Goal: Task Accomplishment & Management: Manage account settings

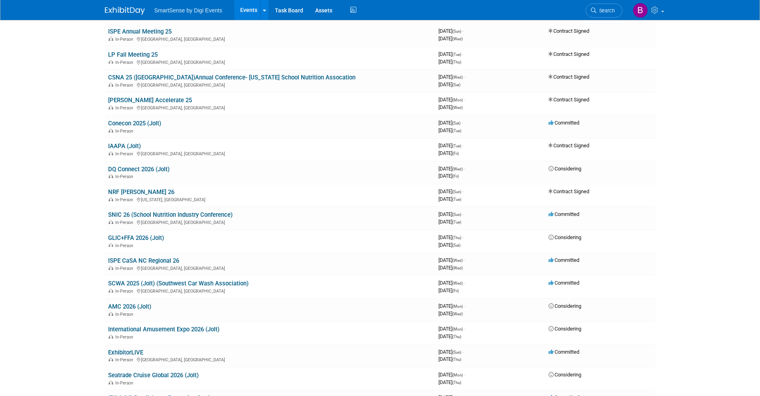
scroll to position [155, 0]
click at [128, 145] on link "IAAPA (Jolt)" at bounding box center [124, 145] width 33 height 7
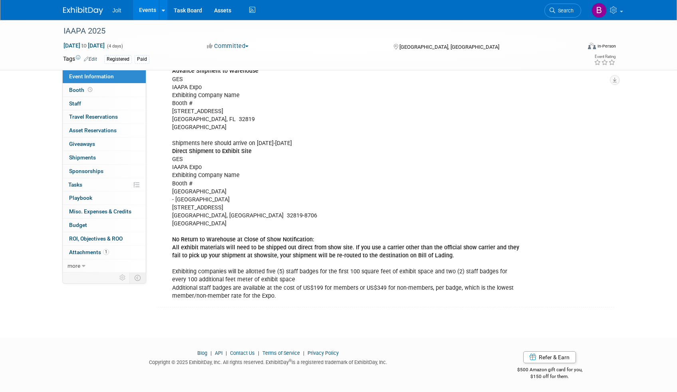
click at [85, 10] on img at bounding box center [83, 11] width 40 height 8
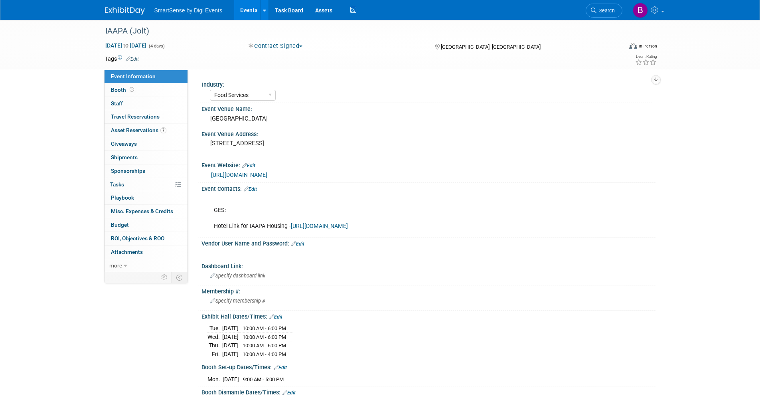
select select "Food Services"
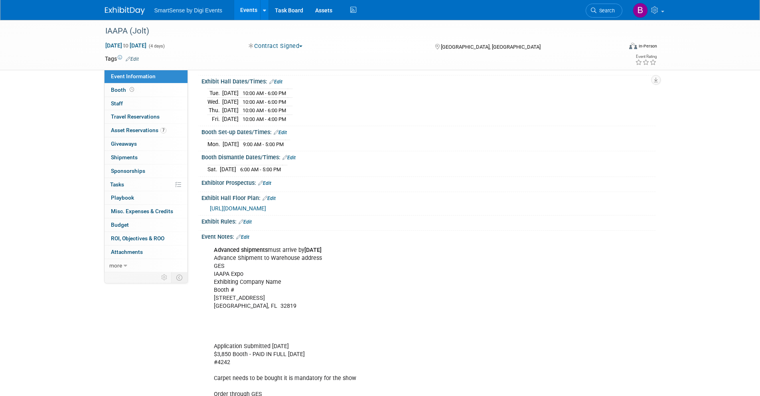
scroll to position [218, 0]
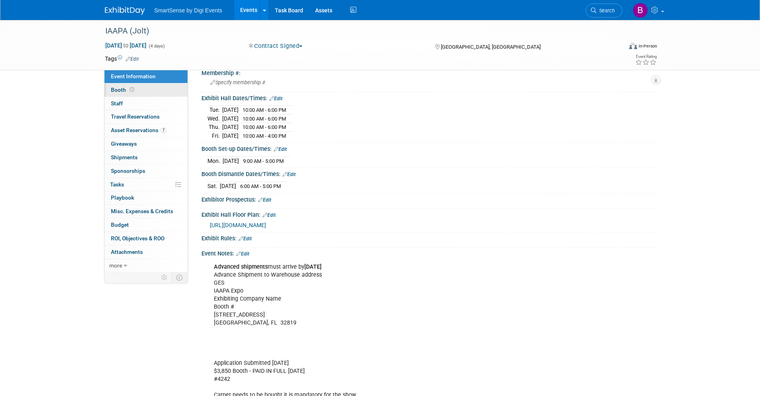
click at [138, 93] on link "Booth" at bounding box center [146, 89] width 83 height 13
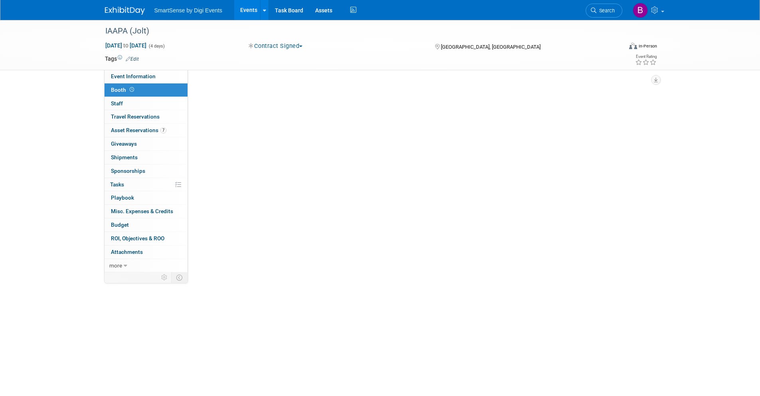
scroll to position [0, 0]
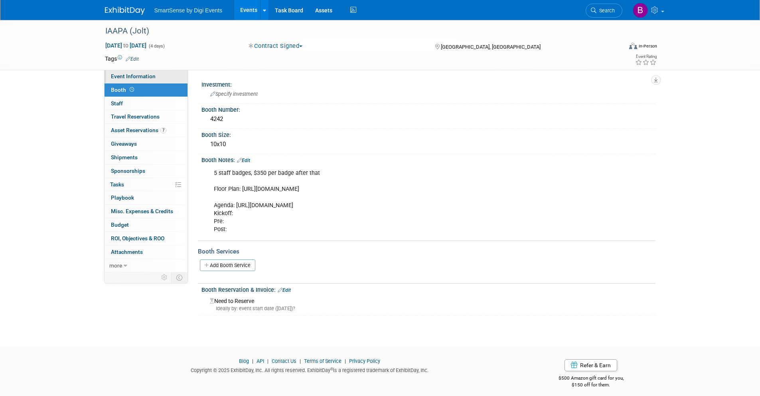
click at [140, 81] on link "Event Information" at bounding box center [146, 76] width 83 height 13
select select "Food Services"
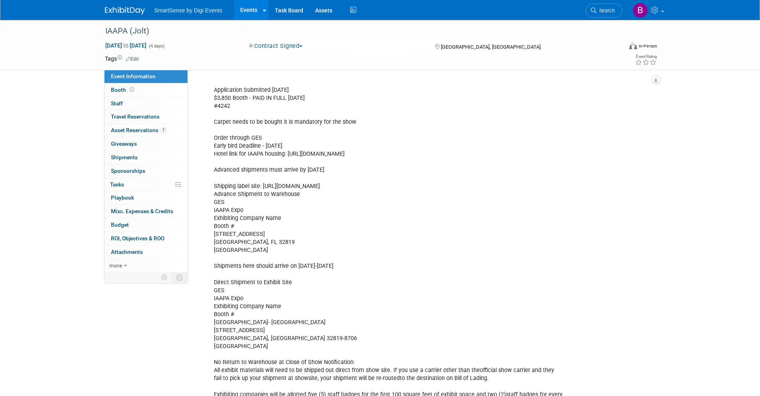
scroll to position [492, 0]
drag, startPoint x: 288, startPoint y: 154, endPoint x: 428, endPoint y: 152, distance: 140.1
click at [428, 152] on div "Advanced shipments must arrive by Nov 10, 2025 Advance Shipment to Warehouse ad…" at bounding box center [388, 205] width 360 height 441
copy div "[URL][DOMAIN_NAME]"
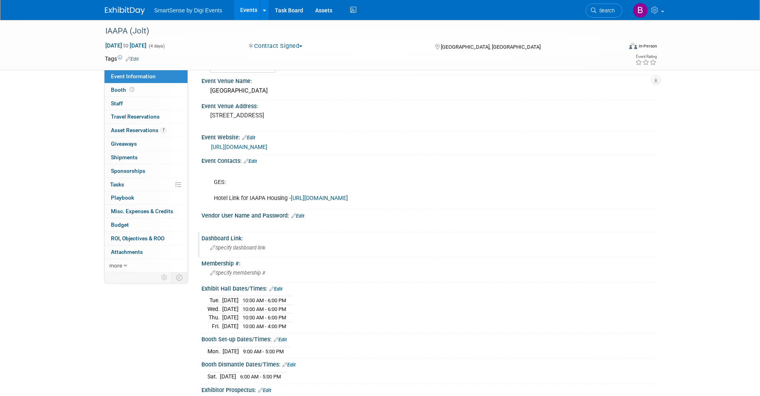
scroll to position [0, 0]
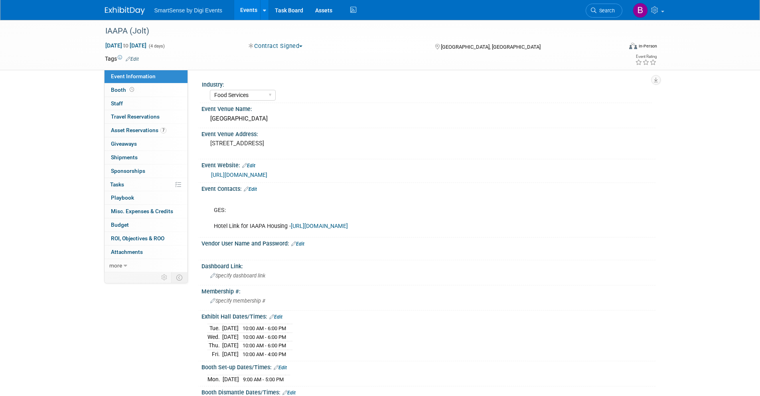
click at [255, 191] on link "Edit" at bounding box center [250, 189] width 13 height 6
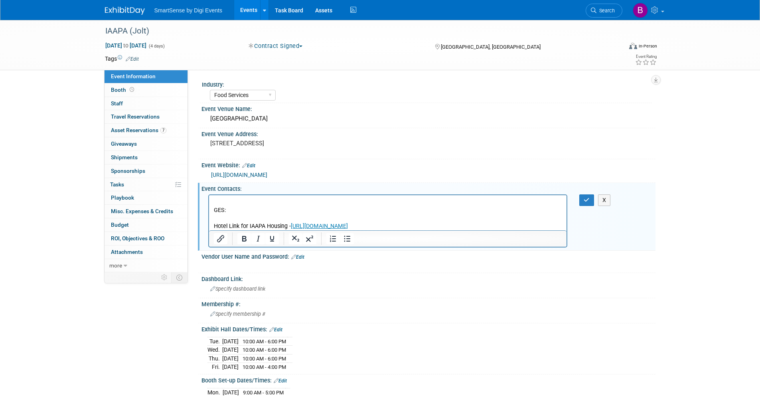
click at [239, 209] on p "GES: Hotel Link for IAAPA Housing - https://iaapa.org/expos-and-events/iaapa-ex…" at bounding box center [388, 214] width 349 height 32
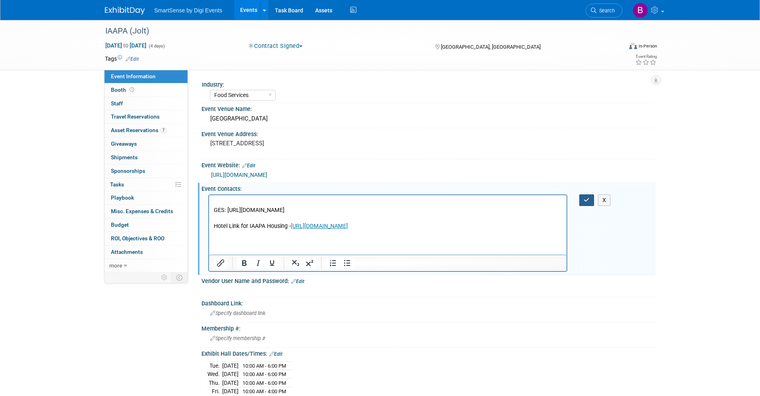
click at [580, 198] on button "button" at bounding box center [587, 200] width 15 height 12
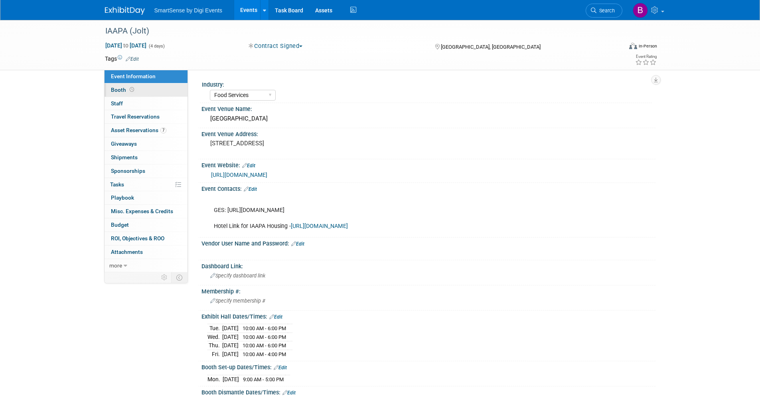
click at [146, 93] on link "Booth" at bounding box center [146, 89] width 83 height 13
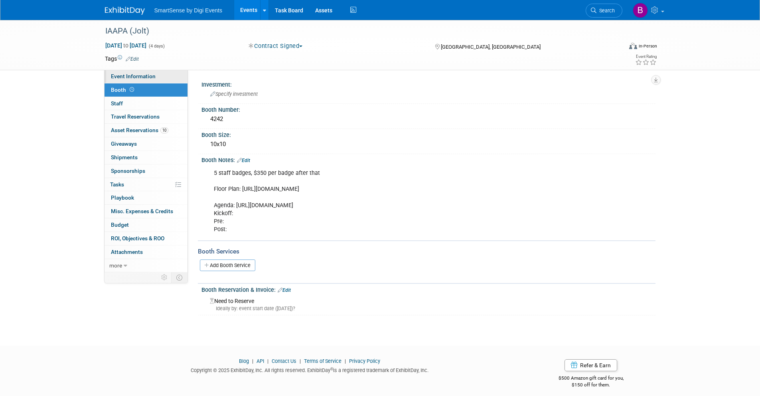
click at [148, 71] on link "Event Information" at bounding box center [146, 76] width 83 height 13
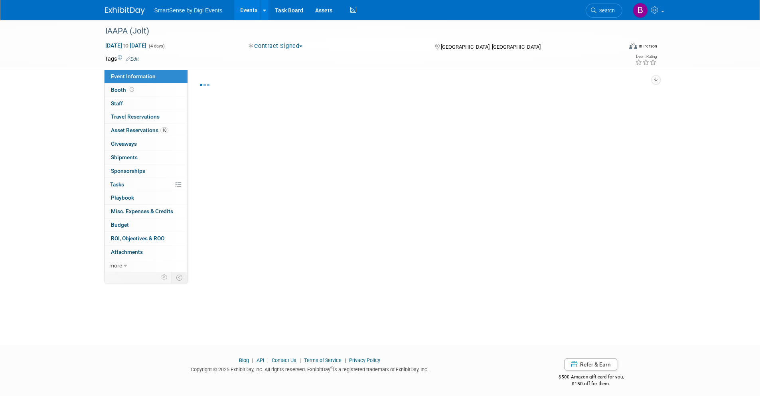
select select "Food Services"
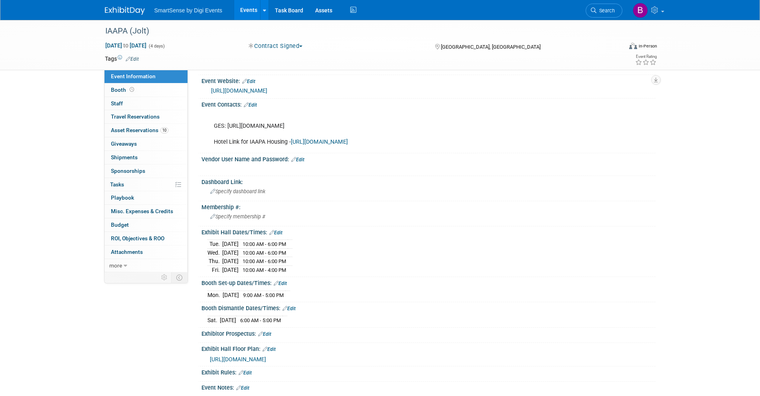
scroll to position [85, 0]
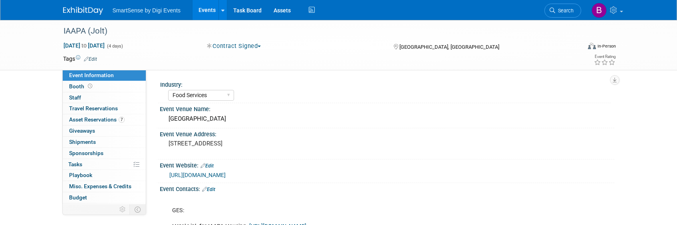
select select "Food Services"
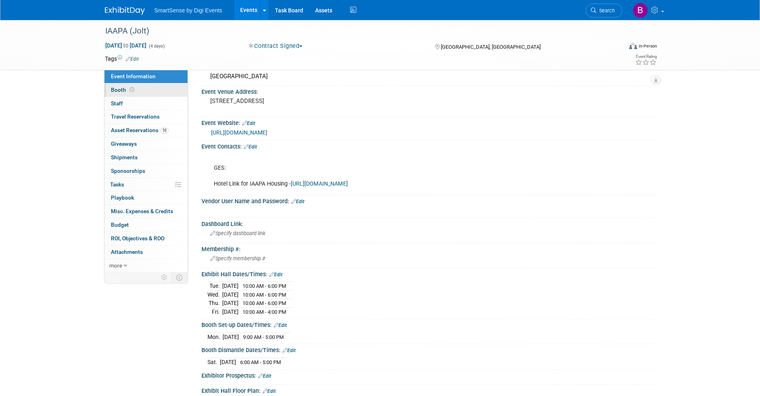
click at [139, 91] on link "Booth" at bounding box center [146, 89] width 83 height 13
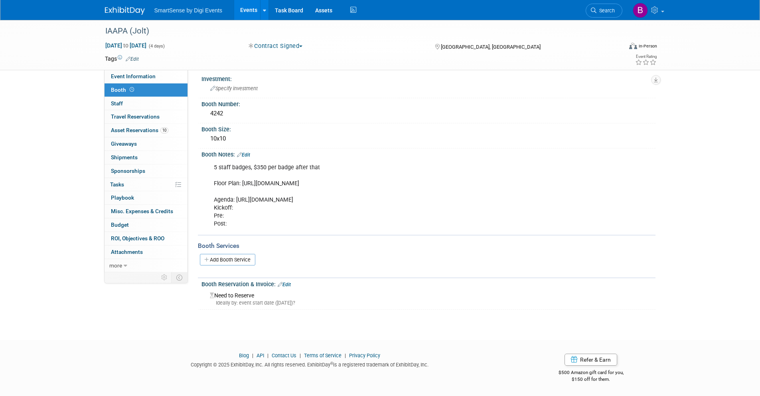
scroll to position [13, 0]
click at [239, 224] on link "Add Booth Service" at bounding box center [227, 260] width 55 height 12
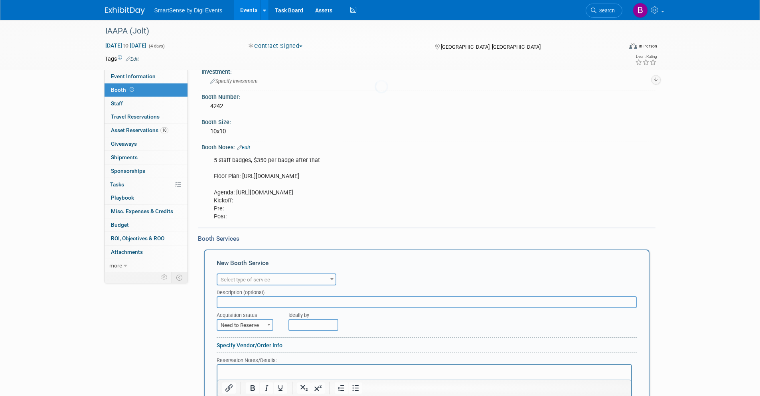
scroll to position [0, 0]
click at [266, 224] on span "Select type of service" at bounding box center [277, 279] width 118 height 11
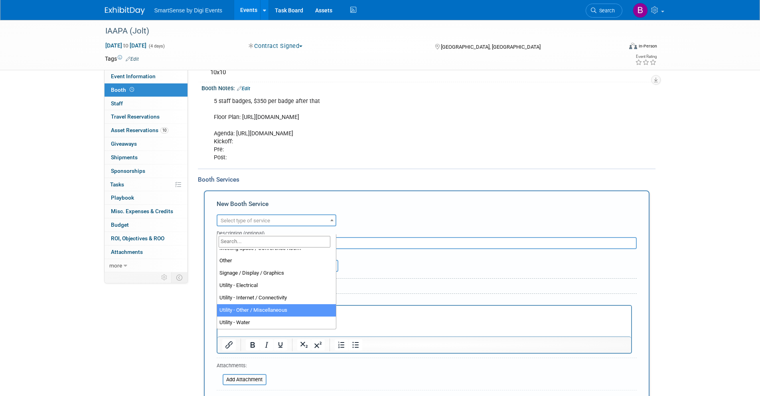
scroll to position [75, 0]
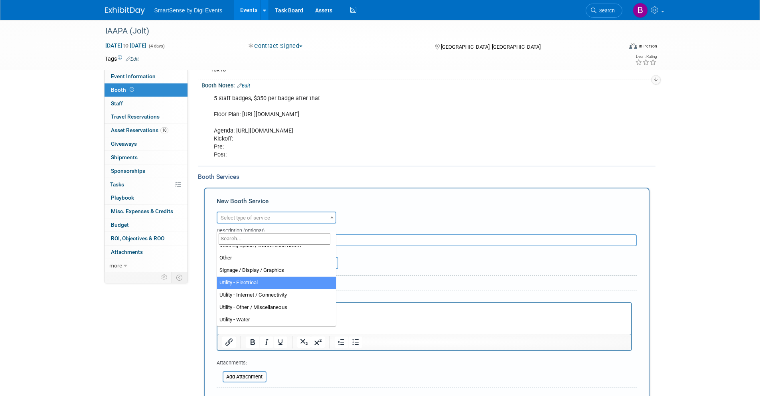
select select "8"
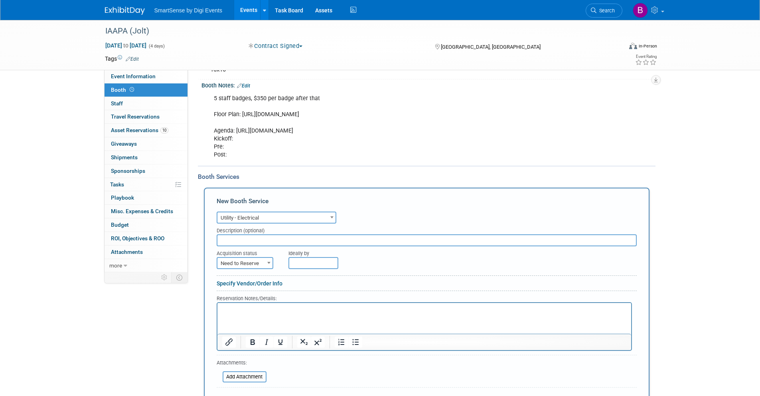
click at [255, 224] on span "Need to Reserve" at bounding box center [245, 263] width 55 height 11
select select "2"
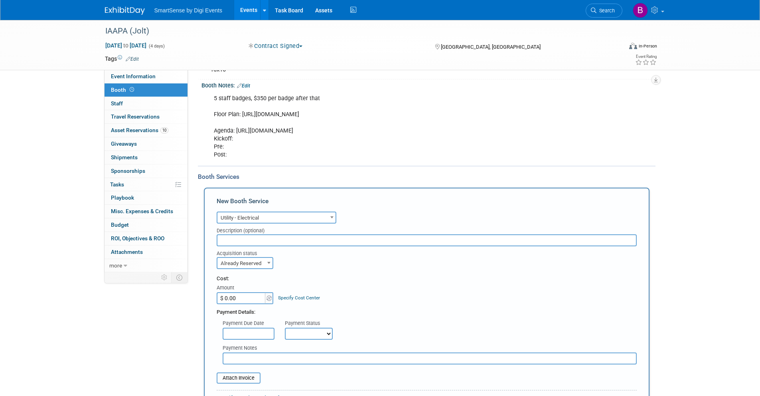
click at [247, 224] on input "$ 0.00" at bounding box center [242, 298] width 50 height 12
type input "$ 168.87"
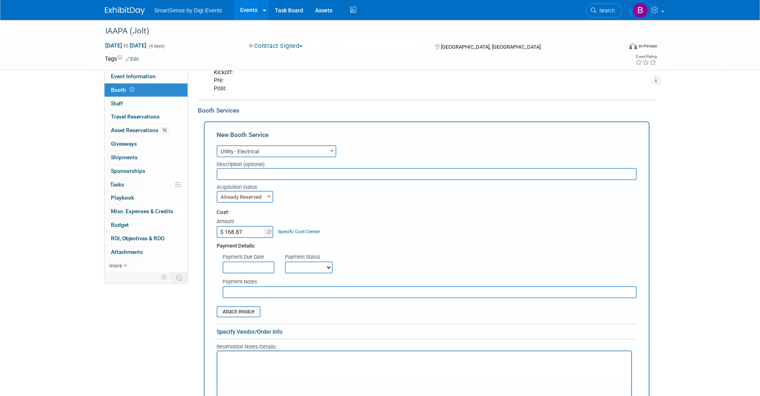
scroll to position [142, 0]
click at [324, 224] on select "Not Paid Yet Partially Paid Paid in Full" at bounding box center [309, 267] width 48 height 12
select select "1"
click at [285, 224] on select "Not Paid Yet Partially Paid Paid in Full" at bounding box center [309, 267] width 48 height 12
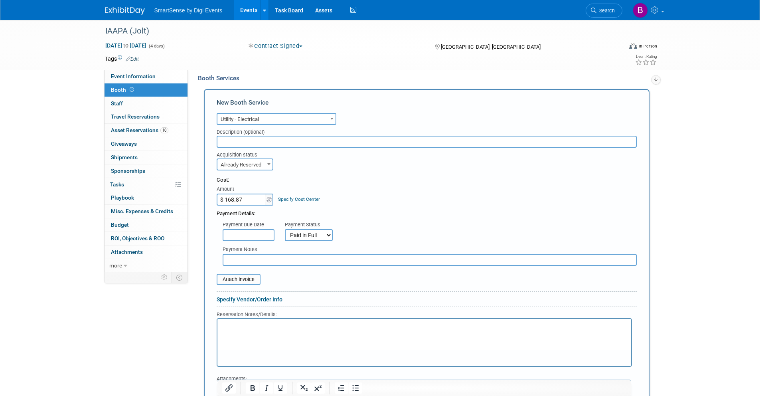
scroll to position [184, 0]
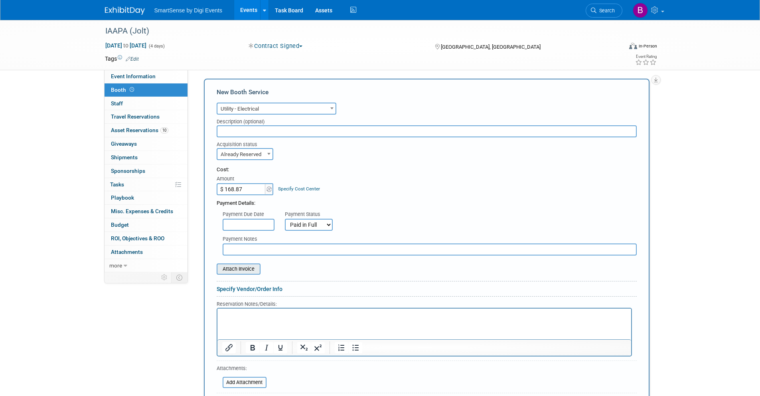
click at [244, 224] on input "file" at bounding box center [212, 269] width 95 height 10
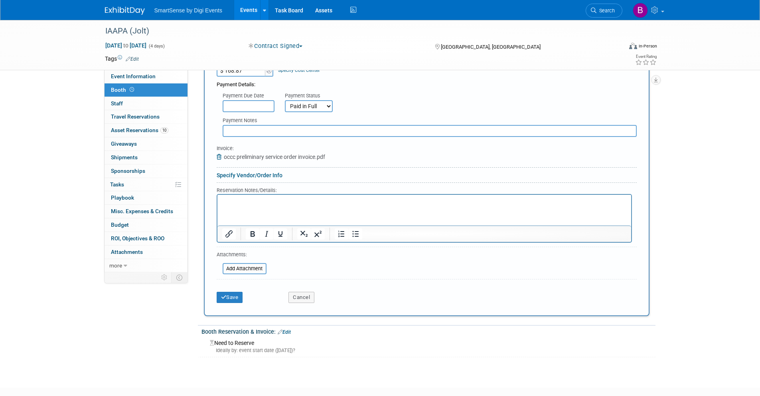
scroll to position [305, 0]
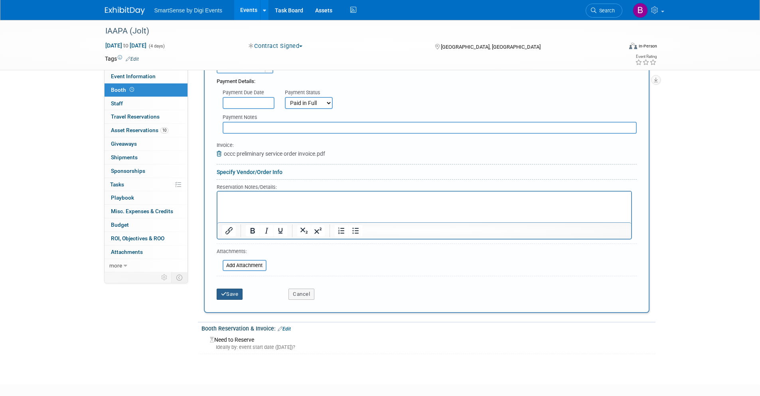
click at [234, 224] on button "Save" at bounding box center [230, 294] width 26 height 11
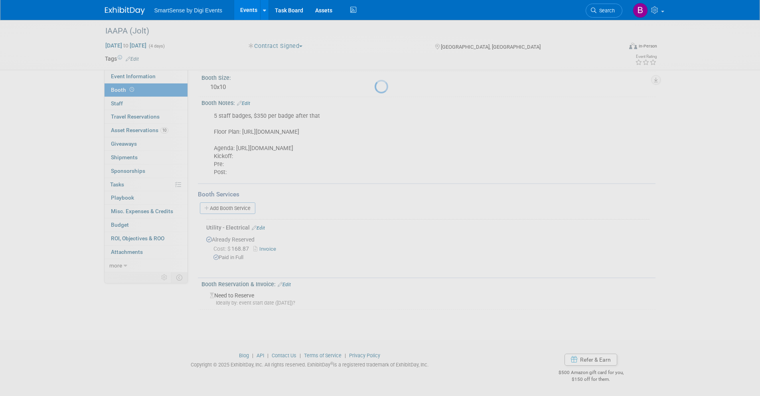
scroll to position [65, 0]
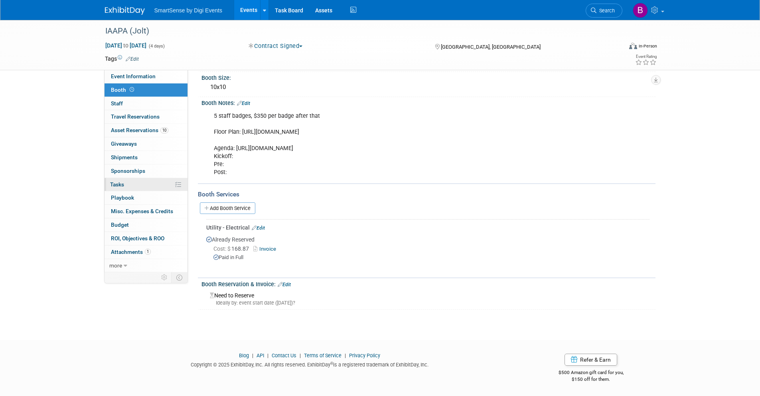
click at [126, 184] on link "0% Tasks 0%" at bounding box center [146, 184] width 83 height 13
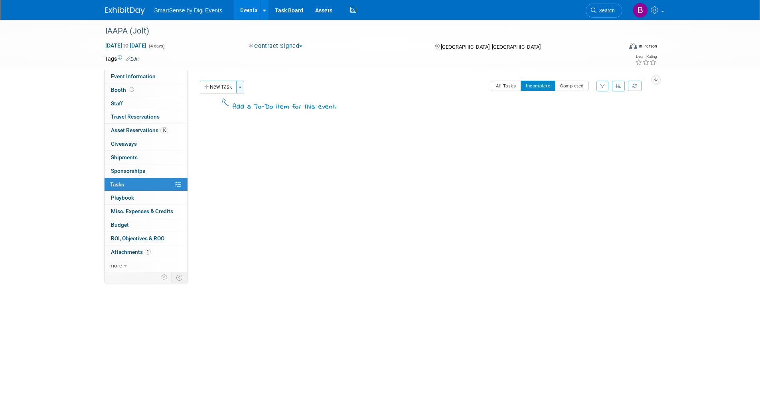
click at [240, 87] on span "button" at bounding box center [240, 88] width 3 height 2
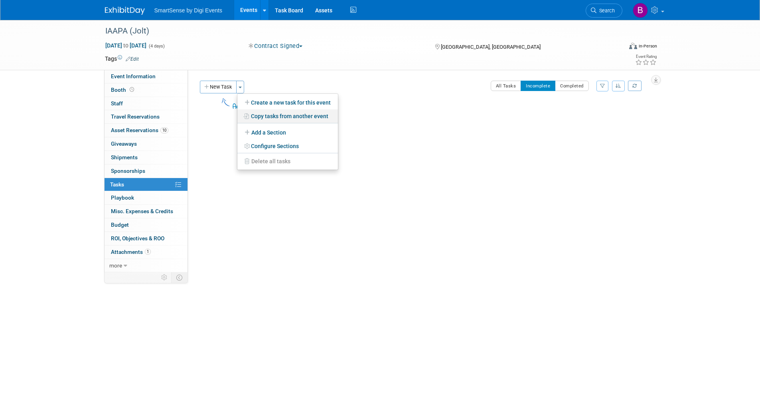
click at [266, 116] on link "Copy tasks from another event" at bounding box center [287, 116] width 101 height 14
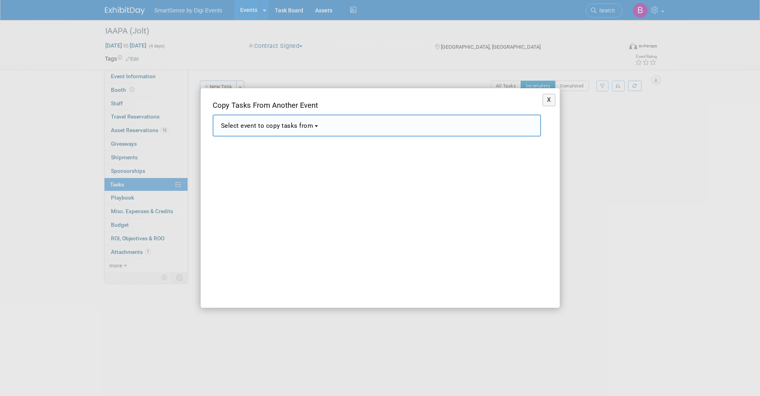
click at [304, 124] on span "Select event to copy tasks from" at bounding box center [267, 125] width 93 height 7
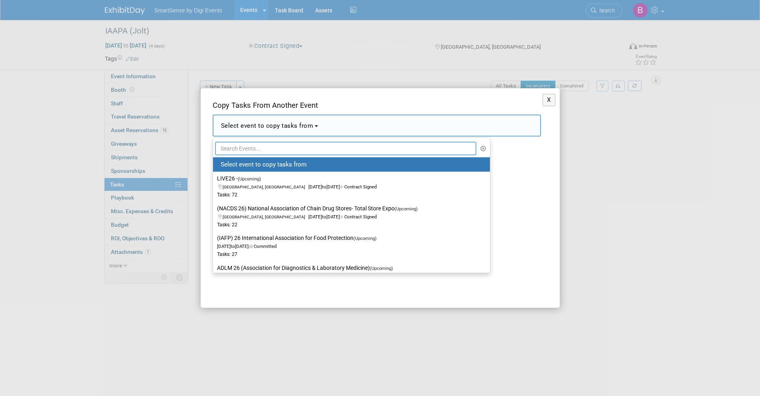
click at [274, 148] on input "text" at bounding box center [346, 149] width 262 height 14
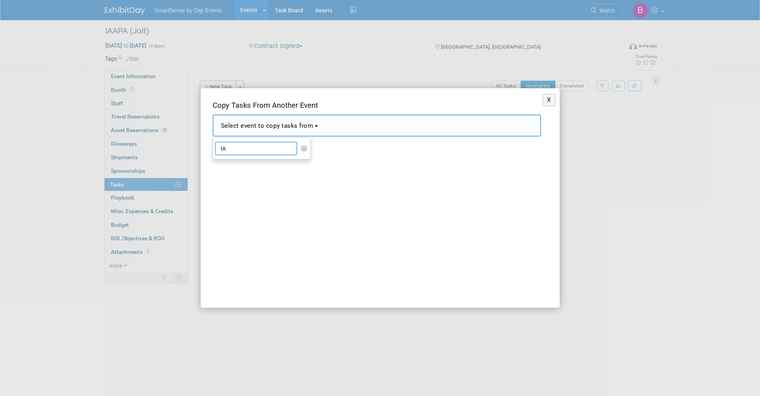
type input "I"
type input "S"
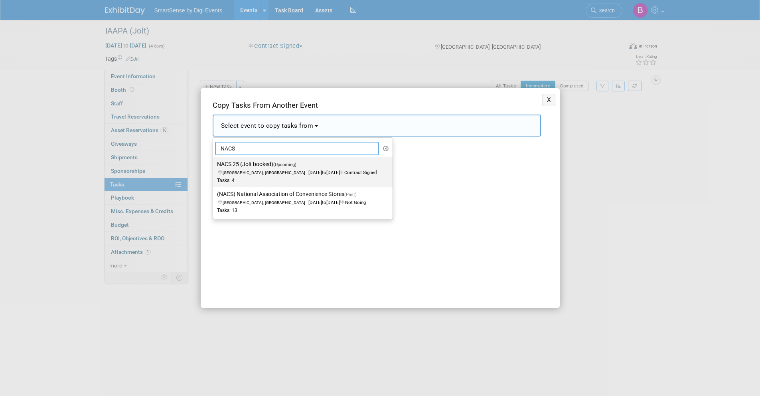
type input "NACS"
click at [258, 171] on span "[GEOGRAPHIC_DATA], [GEOGRAPHIC_DATA] [DATE] to [DATE] Contract Signed" at bounding box center [297, 169] width 160 height 14
click at [214, 167] on input "NACS 25 (Jolt booked) (Upcoming) [GEOGRAPHIC_DATA], [GEOGRAPHIC_DATA] [DATE] to…" at bounding box center [211, 164] width 5 height 5
select select "11150730"
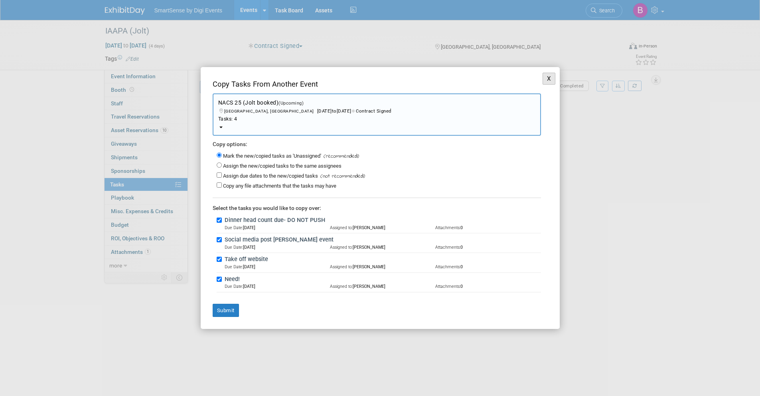
click at [543, 78] on button "X" at bounding box center [549, 79] width 13 height 12
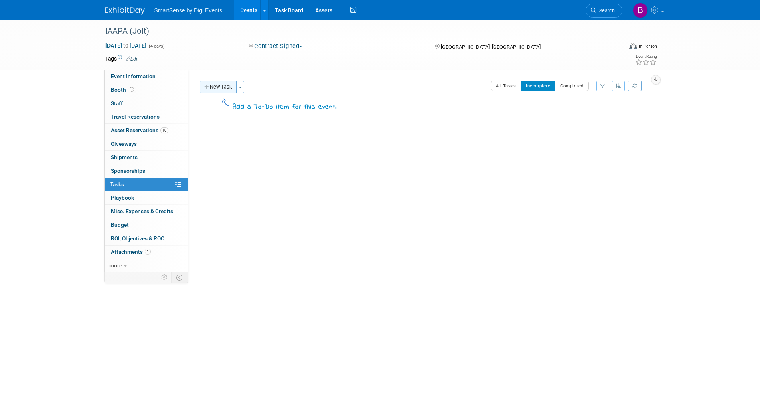
click at [229, 89] on button "New Task" at bounding box center [218, 87] width 37 height 13
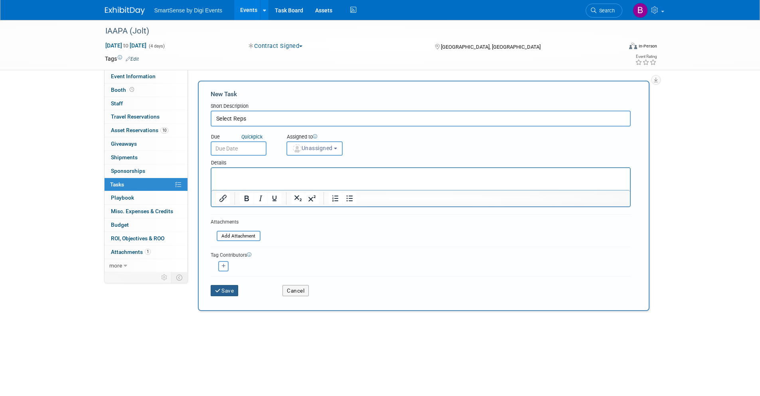
type input "Select Reps"
click at [231, 224] on button "Save" at bounding box center [225, 290] width 28 height 11
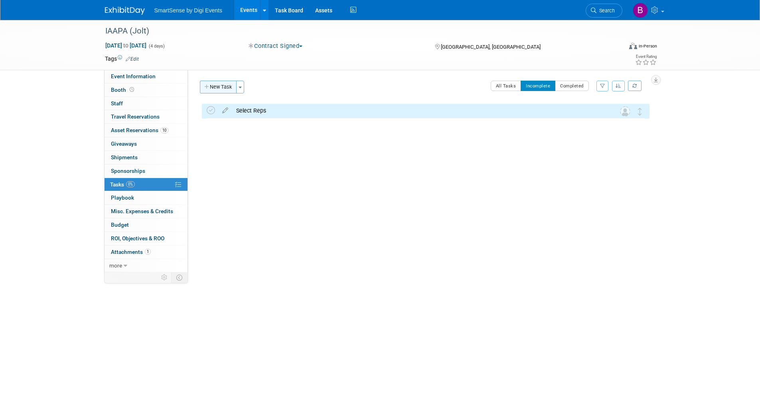
click at [229, 86] on button "New Task" at bounding box center [218, 87] width 37 height 13
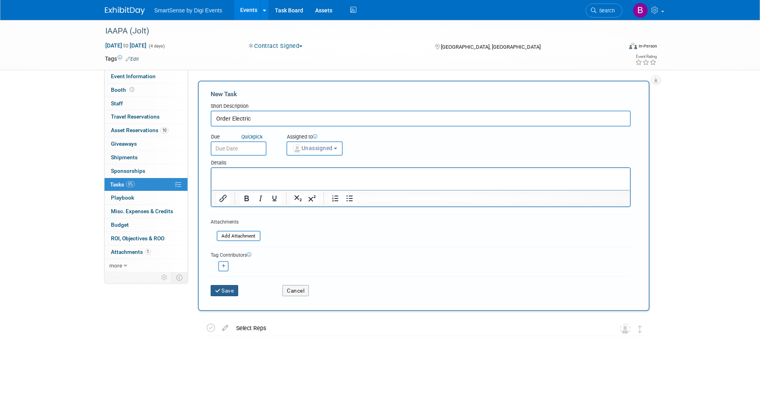
type input "Order Electric"
click at [220, 224] on button "Save" at bounding box center [225, 290] width 28 height 11
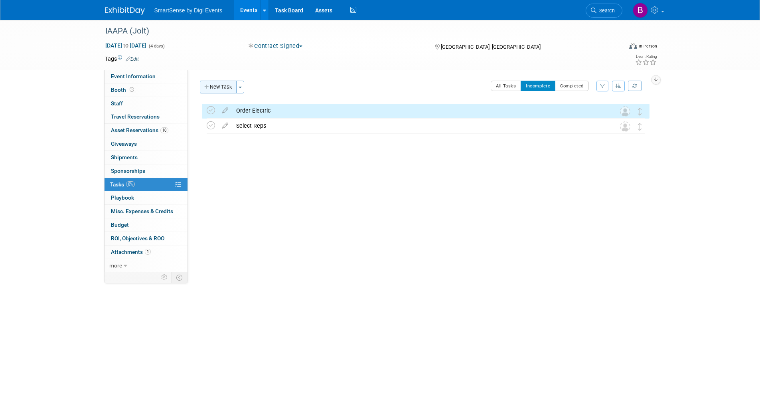
click at [227, 84] on button "New Task" at bounding box center [218, 87] width 37 height 13
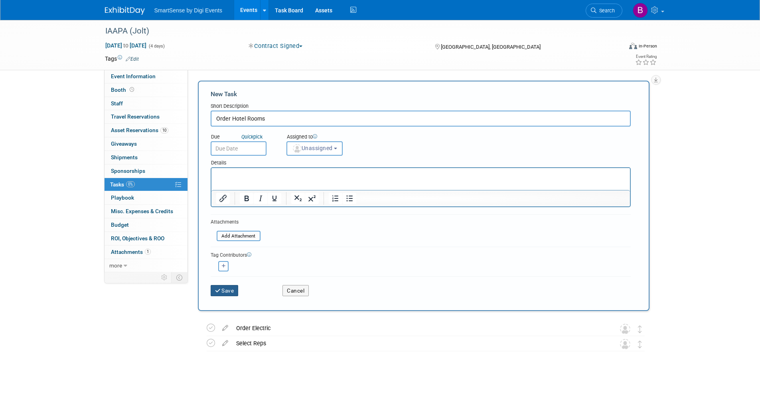
type input "Order Hotel Rooms"
click at [228, 224] on button "Save" at bounding box center [225, 290] width 28 height 11
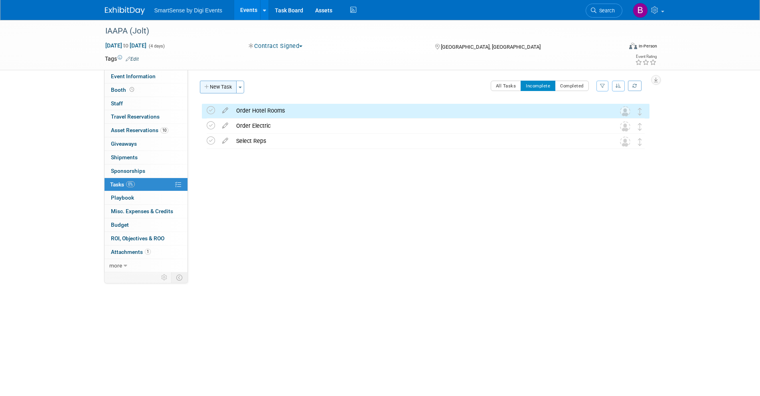
click at [217, 86] on button "New Task" at bounding box center [218, 87] width 37 height 13
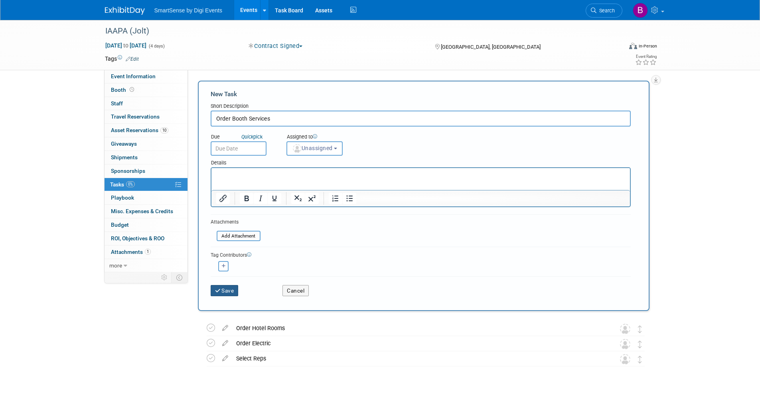
type input "Order Booth Services"
click at [229, 224] on button "Save" at bounding box center [225, 290] width 28 height 11
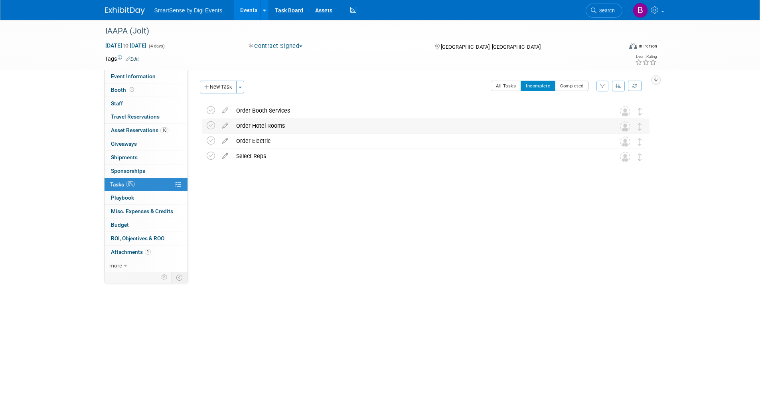
click at [270, 127] on div "Order Hotel Rooms" at bounding box center [418, 126] width 372 height 14
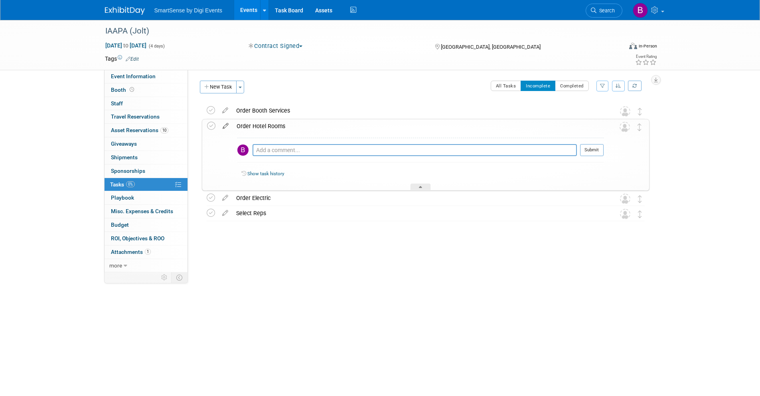
click at [227, 124] on icon at bounding box center [226, 124] width 14 height 10
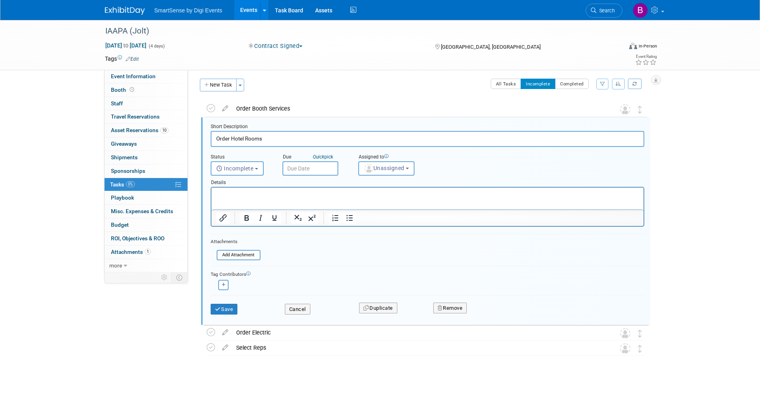
scroll to position [2, 0]
drag, startPoint x: 229, startPoint y: 139, endPoint x: 216, endPoint y: 138, distance: 12.8
click at [216, 138] on input "Order Hotel Rooms" at bounding box center [428, 139] width 434 height 16
type input "Book Hotel Rooms"
click at [222, 224] on button "Save" at bounding box center [224, 308] width 27 height 11
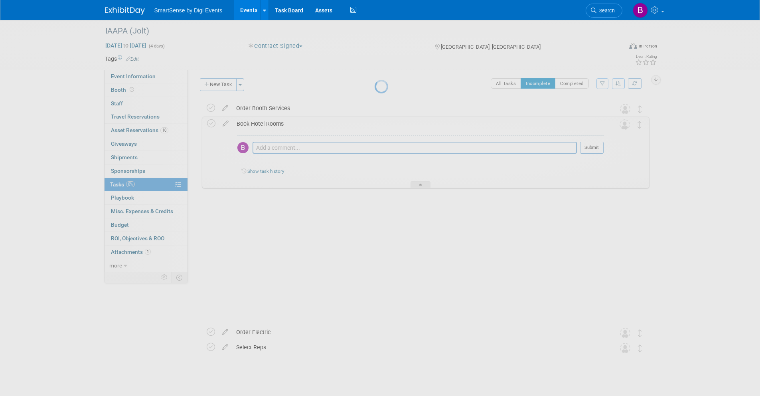
scroll to position [0, 0]
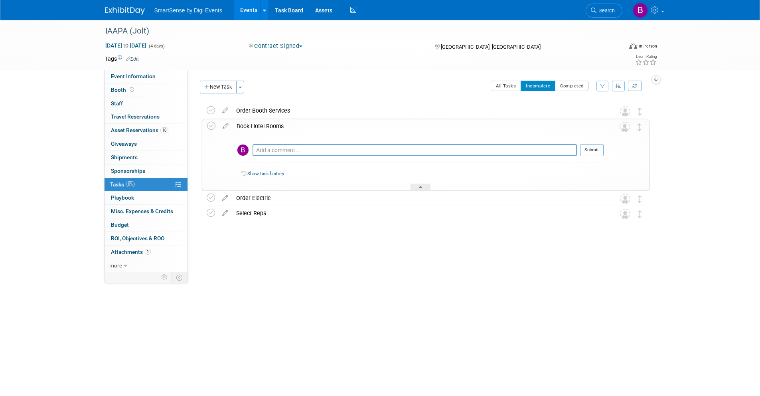
drag, startPoint x: 271, startPoint y: 252, endPoint x: 269, endPoint y: 248, distance: 4.1
click at [271, 224] on div "IAAPA (Jolt) [GEOGRAPHIC_DATA], [GEOGRAPHIC_DATA] [DATE] to [DATE] (Contract Si…" at bounding box center [424, 178] width 452 height 150
click at [418, 188] on div at bounding box center [421, 187] width 20 height 7
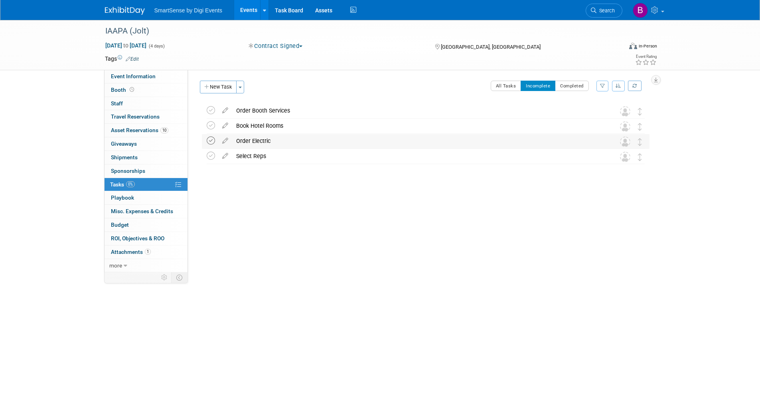
click at [210, 142] on icon at bounding box center [211, 141] width 8 height 8
click at [230, 87] on button "New Task" at bounding box center [218, 87] width 37 height 13
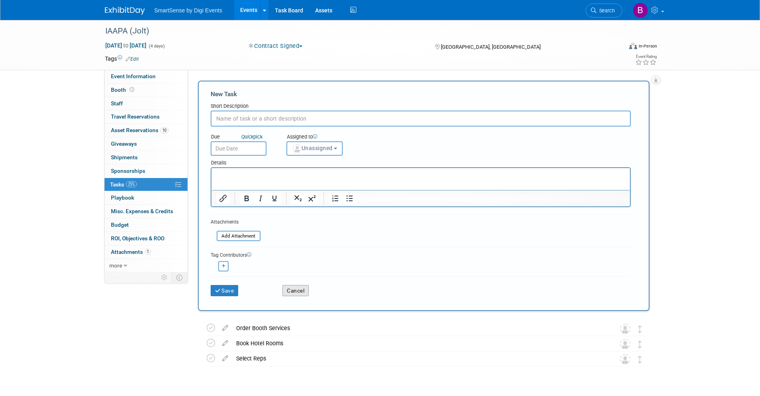
click at [304, 224] on button "Cancel" at bounding box center [296, 290] width 26 height 11
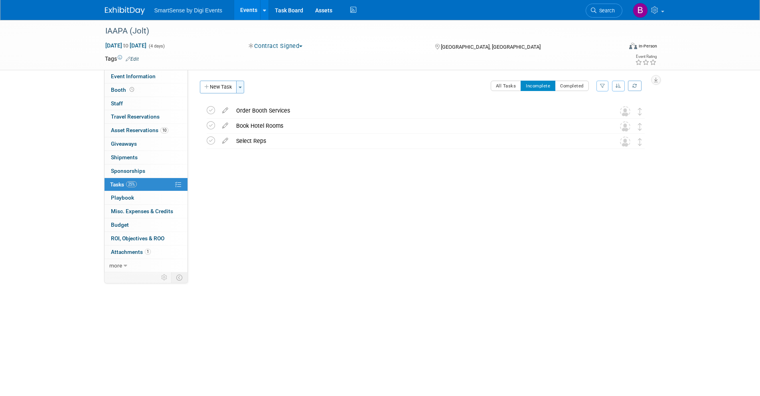
click at [243, 87] on button "Toggle Dropdown" at bounding box center [240, 87] width 8 height 13
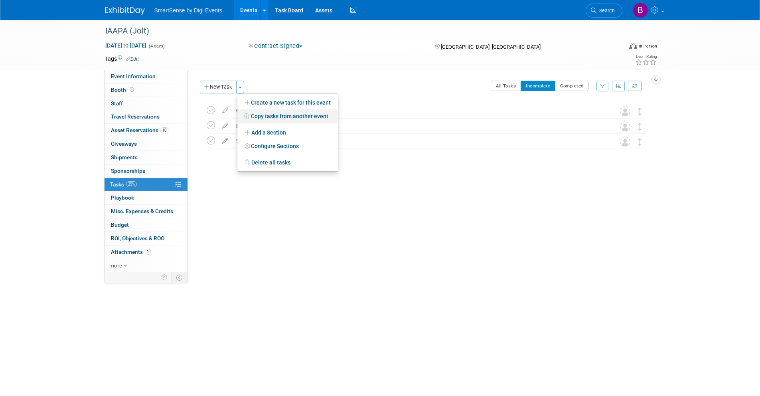
click at [284, 115] on link "Copy tasks from another event" at bounding box center [287, 116] width 101 height 14
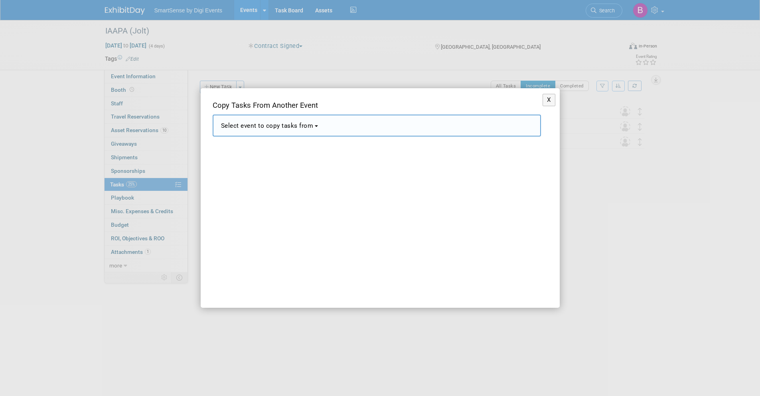
click at [318, 125] on button "Select event to copy tasks from" at bounding box center [377, 126] width 328 height 22
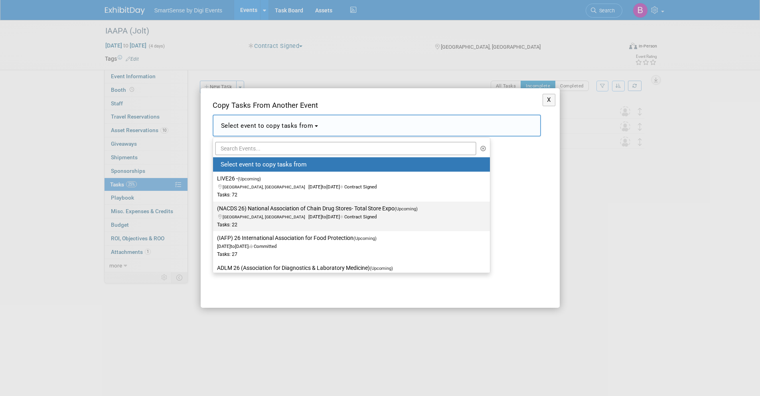
click at [273, 211] on label "(NACDS 26) National Association of Chain Drug Stores- Total Store Expo (Upcomin…" at bounding box center [349, 216] width 265 height 26
click at [214, 211] on input "(NACDS 26) National Association of Chain Drug Stores- Total Store Expo (Upcomin…" at bounding box center [211, 208] width 5 height 5
select select "11150632"
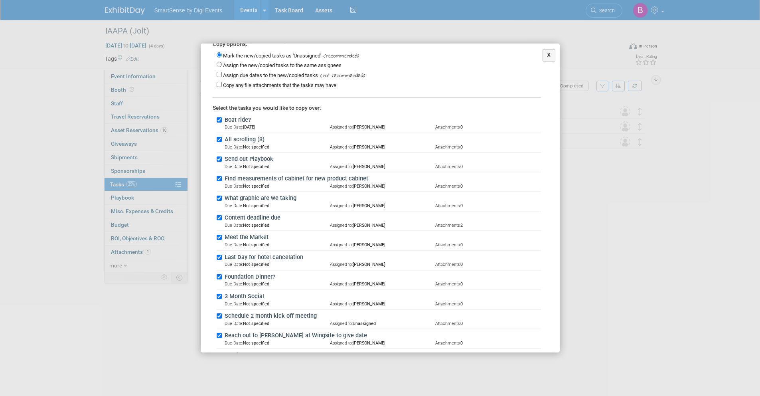
scroll to position [77, 0]
click at [218, 121] on input "Boat ride?" at bounding box center [219, 119] width 5 height 5
checkbox input "false"
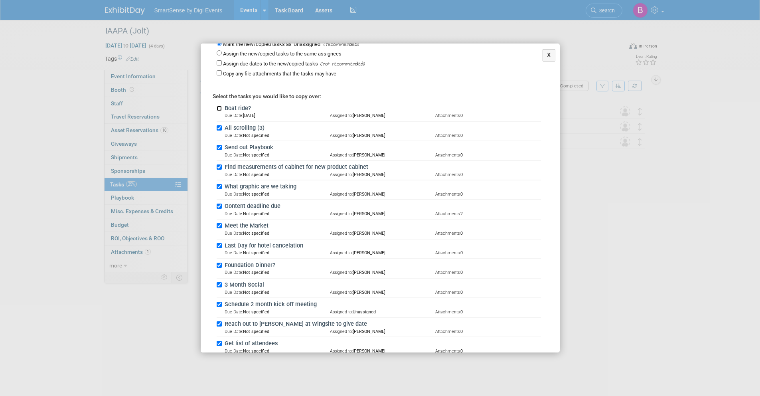
scroll to position [102, 0]
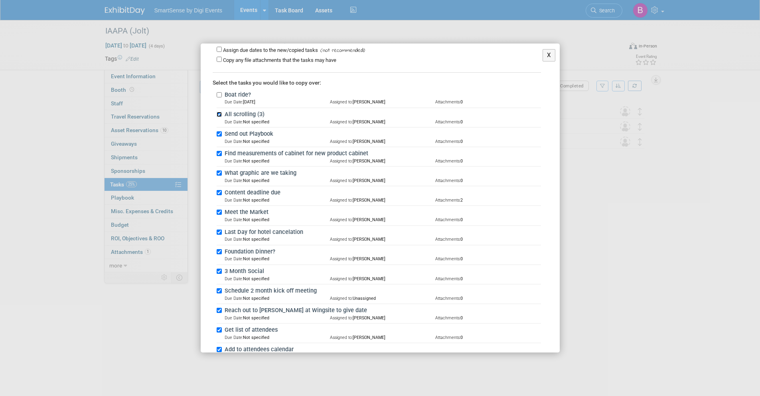
click at [220, 115] on input "All scrolling (3)" at bounding box center [219, 114] width 5 height 5
checkbox input "false"
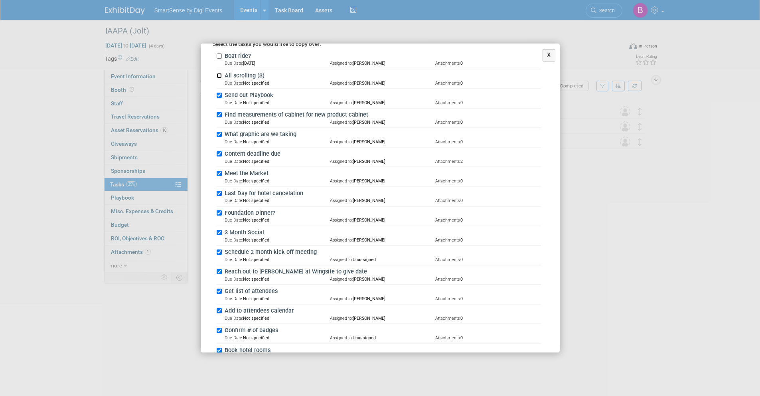
scroll to position [150, 0]
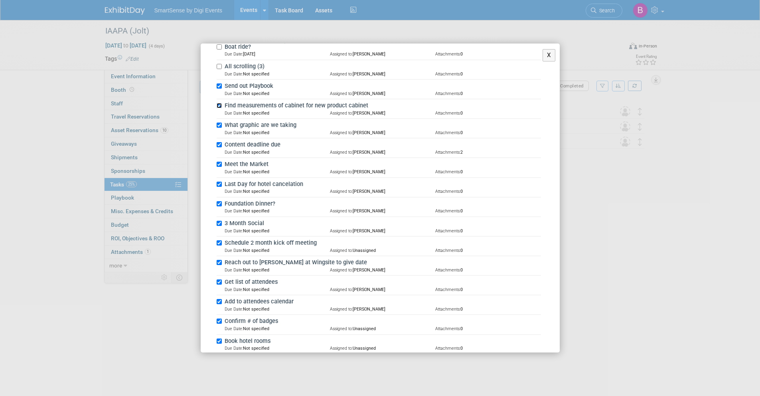
click at [219, 107] on input "Find measurements of cabinet for new product cabinet" at bounding box center [219, 105] width 5 height 5
checkbox input "false"
click at [220, 125] on input "What graphic are we taking" at bounding box center [219, 125] width 5 height 5
checkbox input "false"
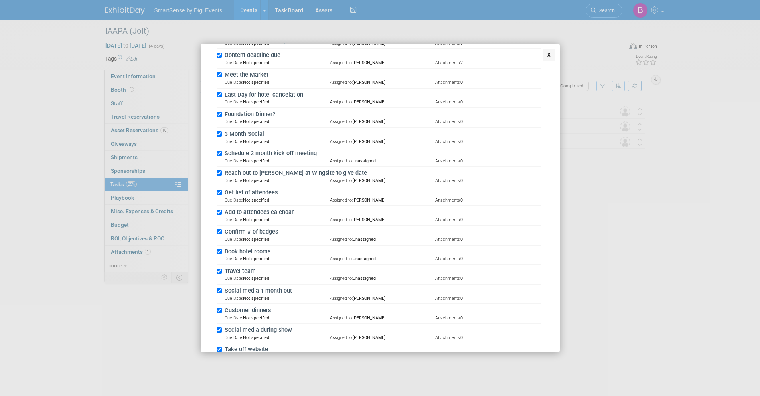
scroll to position [306, 0]
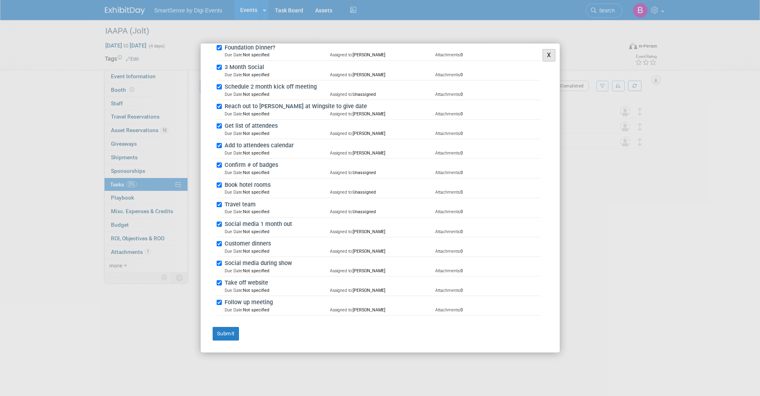
click at [543, 53] on button "X" at bounding box center [549, 55] width 13 height 12
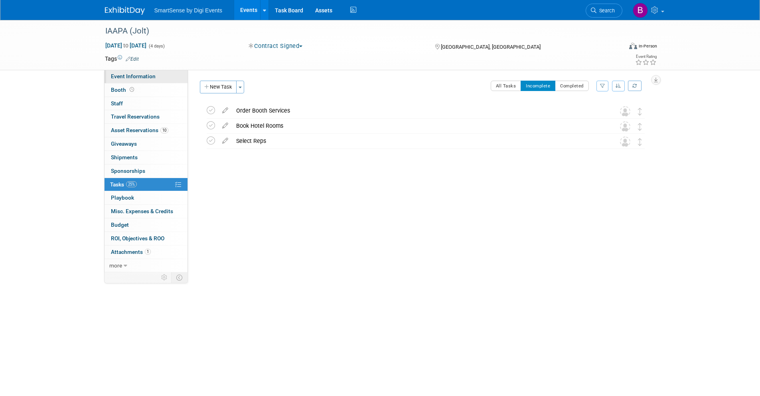
click at [154, 74] on span "Event Information" at bounding box center [133, 76] width 45 height 6
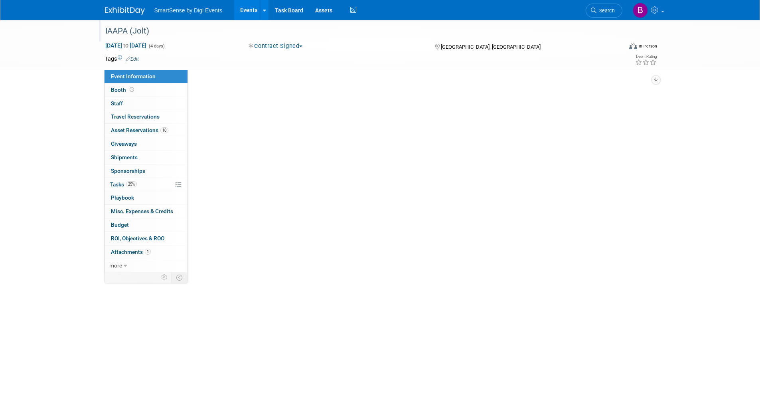
select select "Food Services"
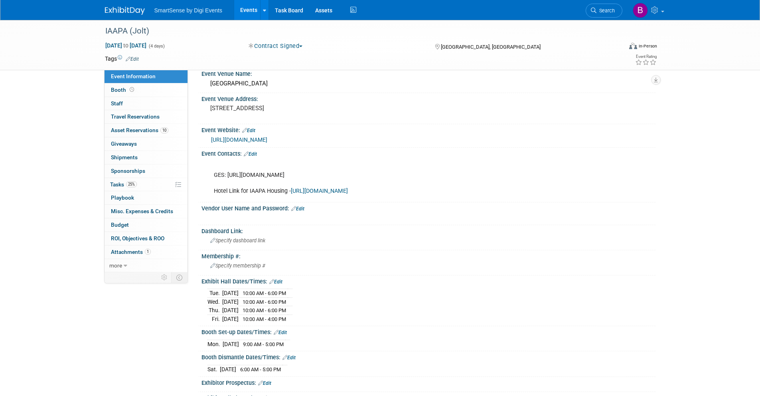
scroll to position [28, 0]
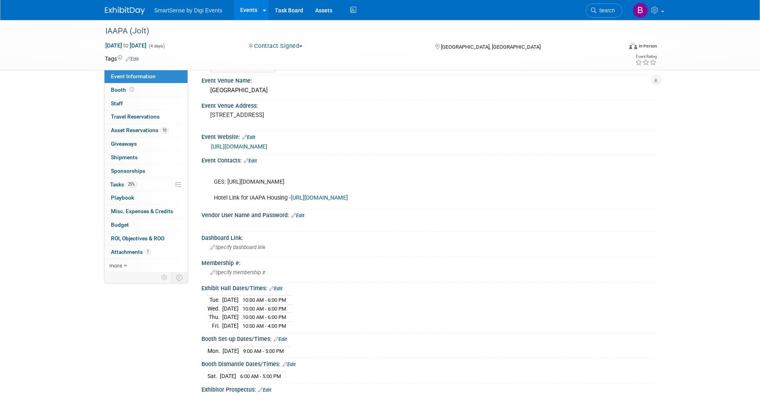
drag, startPoint x: 432, startPoint y: 222, endPoint x: 293, endPoint y: 221, distance: 139.3
click at [293, 206] on div "GES: [URL][DOMAIN_NAME] Hotel Link for IAAPA Housing - [URL][DOMAIN_NAME]" at bounding box center [388, 186] width 360 height 40
copy link "[URL][DOMAIN_NAME]"
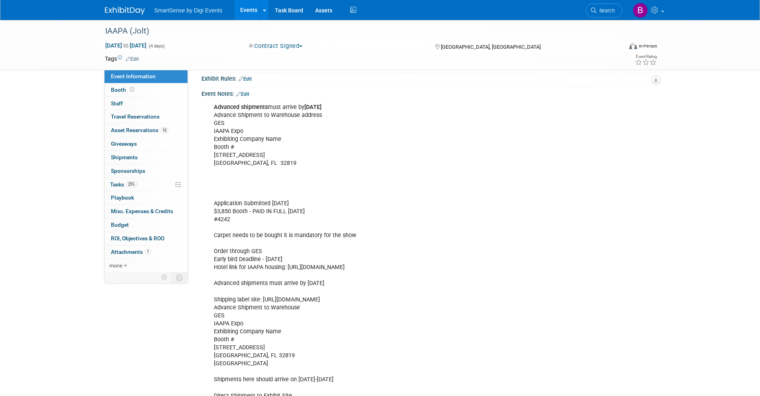
scroll to position [303, 0]
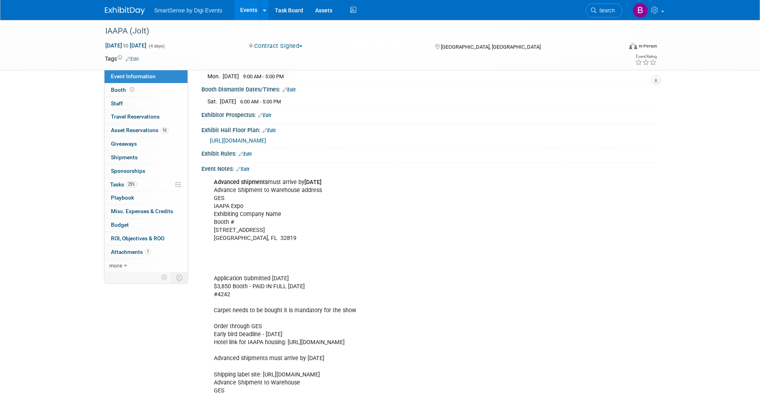
click at [247, 172] on link "Edit" at bounding box center [242, 169] width 13 height 6
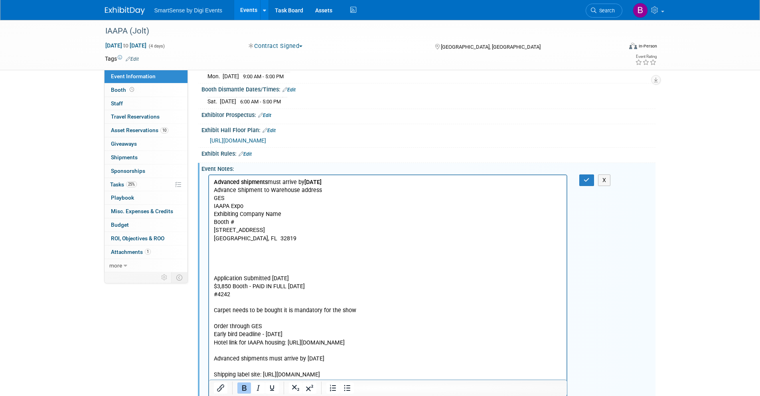
scroll to position [0, 0]
click at [606, 186] on button "X" at bounding box center [604, 180] width 13 height 12
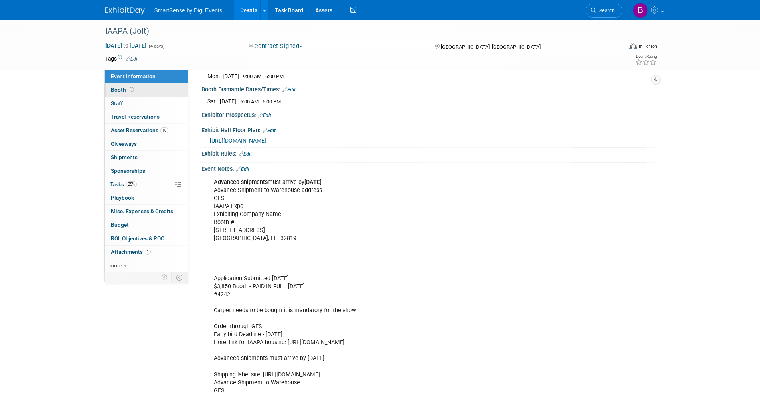
click at [120, 89] on span "Booth" at bounding box center [123, 90] width 25 height 6
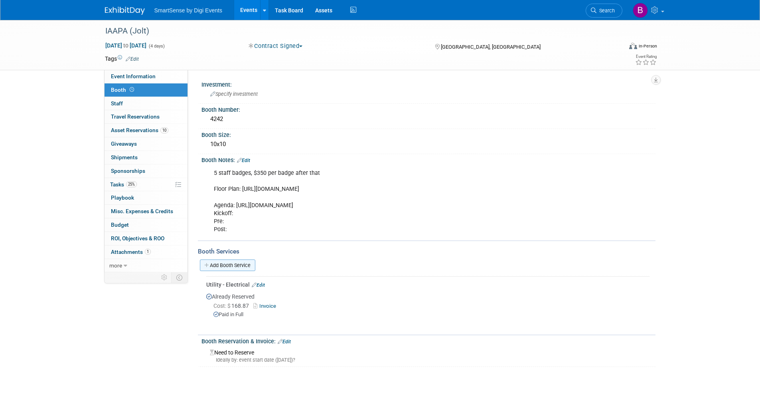
click at [236, 224] on link "Add Booth Service" at bounding box center [227, 265] width 55 height 12
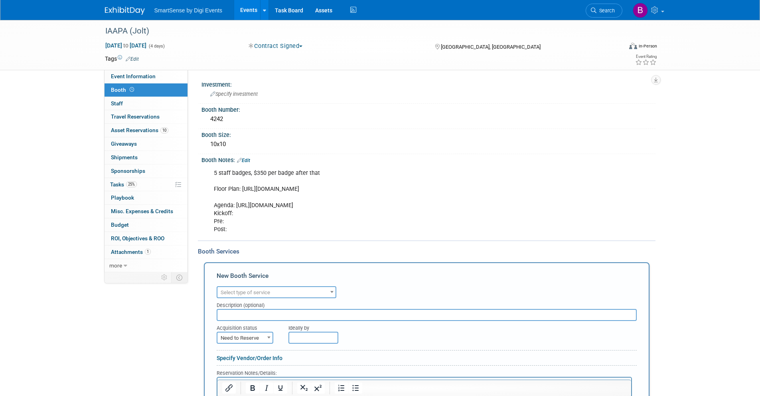
click at [250, 224] on span "Select type of service" at bounding box center [245, 292] width 49 height 6
click at [162, 224] on div "Event Information Event Info Booth Booth 0 Staff 0 Staff 0 Travel Reservations …" at bounding box center [380, 301] width 563 height 563
click at [132, 119] on span "Travel Reservations 0" at bounding box center [135, 116] width 49 height 6
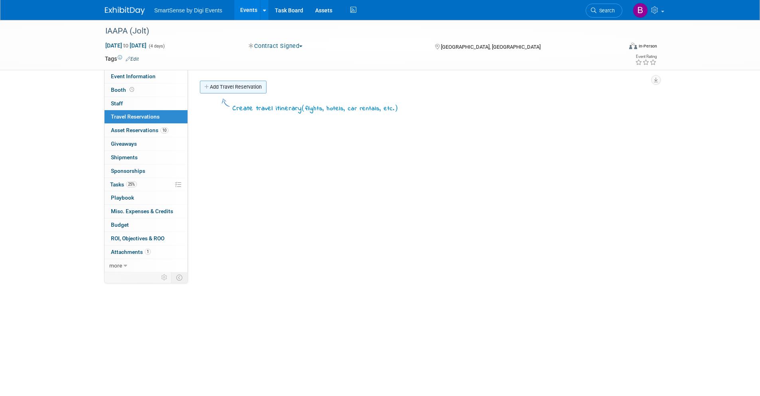
click at [218, 91] on link "Add Travel Reservation" at bounding box center [233, 87] width 67 height 13
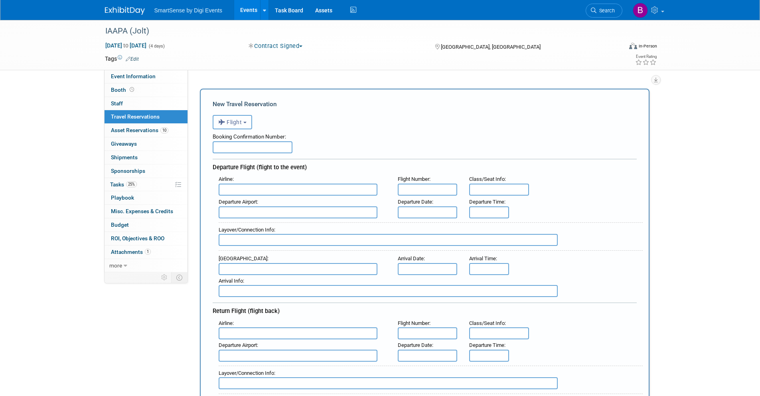
click at [236, 124] on span "Flight" at bounding box center [230, 122] width 24 height 6
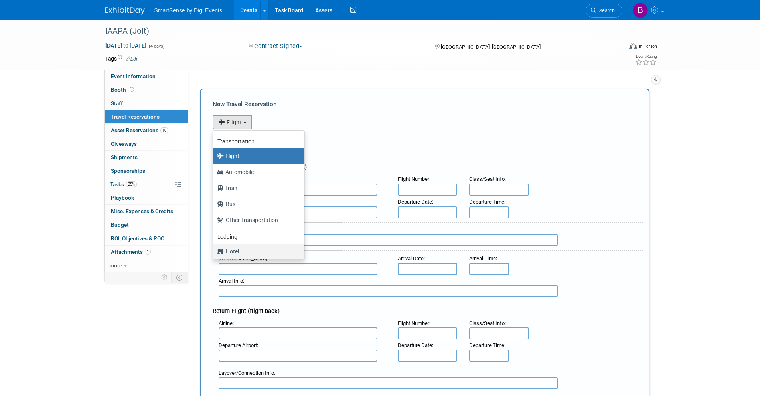
click at [237, 224] on label "Hotel" at bounding box center [256, 251] width 79 height 13
click at [214, 224] on input "Hotel" at bounding box center [211, 250] width 5 height 5
select select "6"
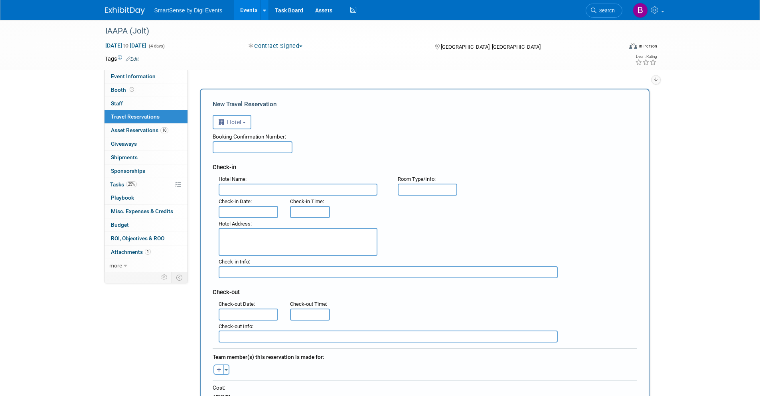
click at [237, 146] on input "text" at bounding box center [253, 147] width 80 height 12
paste input "4129279"
type input "4129279"
click at [252, 189] on input "text" at bounding box center [298, 190] width 159 height 12
type input "O"
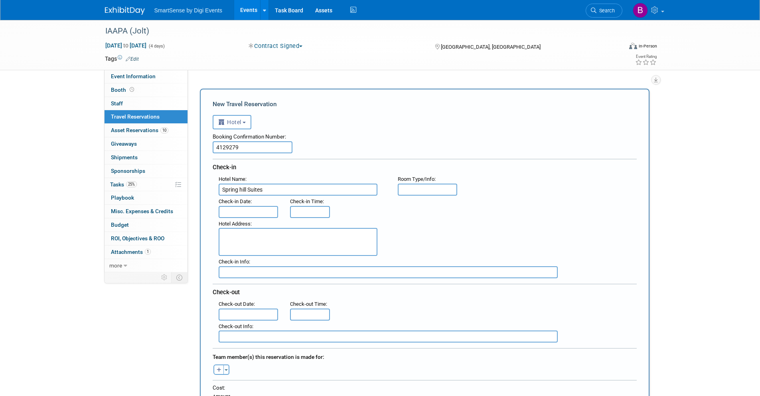
click at [239, 192] on input "Spring hill Suites" at bounding box center [298, 190] width 159 height 12
click at [273, 192] on input "Springhill Suites" at bounding box center [298, 190] width 159 height 12
type input "Springhill Suites by Marriott Orlando at [GEOGRAPHIC_DATA]"
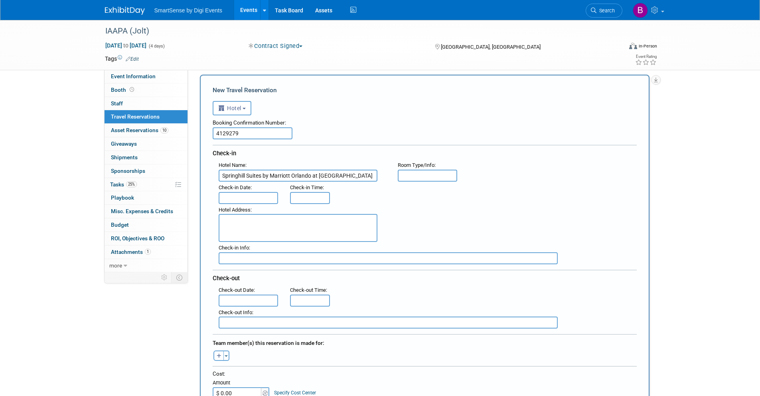
click at [240, 223] on textarea at bounding box center [298, 228] width 159 height 28
paste textarea "[STREET_ADDRESS][PERSON_NAME]"
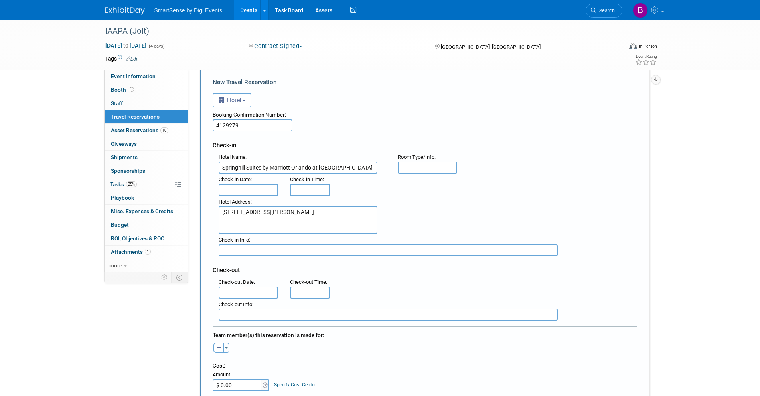
type textarea "[STREET_ADDRESS][PERSON_NAME]"
click at [252, 188] on input "text" at bounding box center [249, 190] width 60 height 12
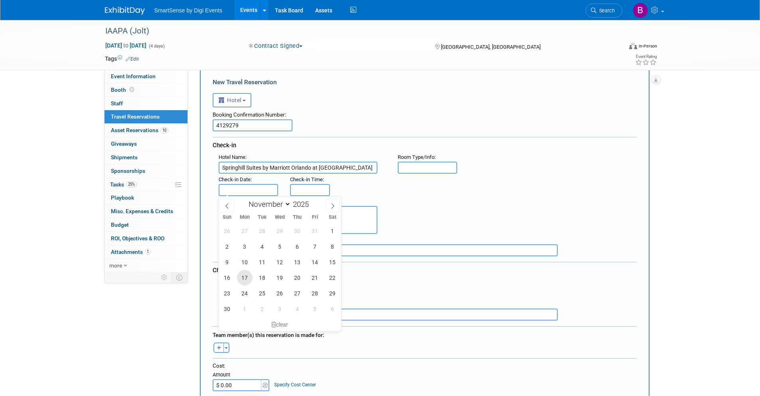
click at [246, 224] on span "17" at bounding box center [245, 278] width 16 height 16
type input "[DATE]"
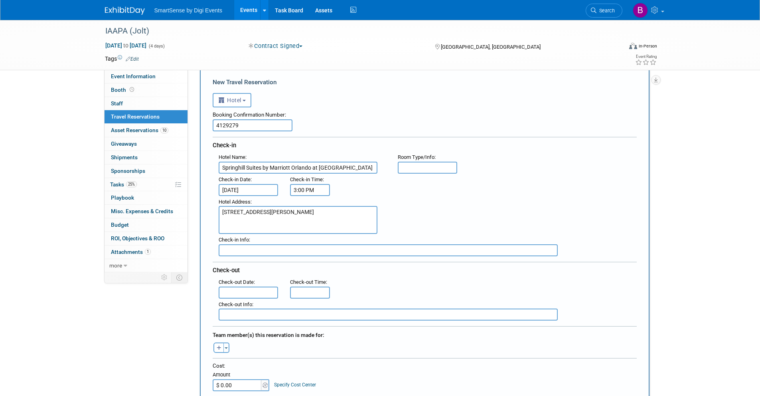
click at [301, 192] on input "3:00 PM" at bounding box center [310, 190] width 40 height 12
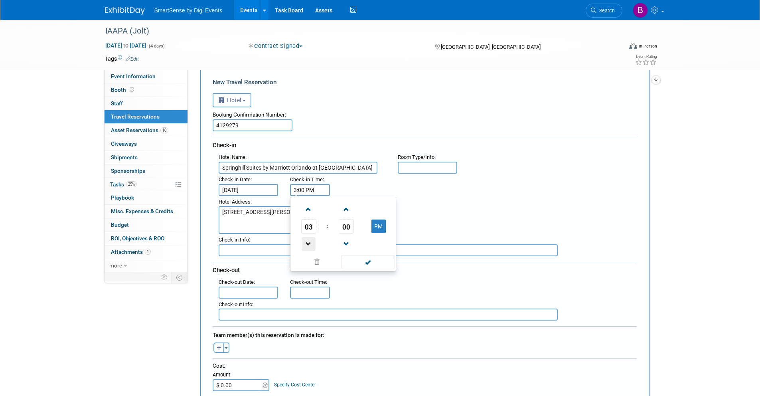
click at [310, 224] on span at bounding box center [309, 244] width 14 height 14
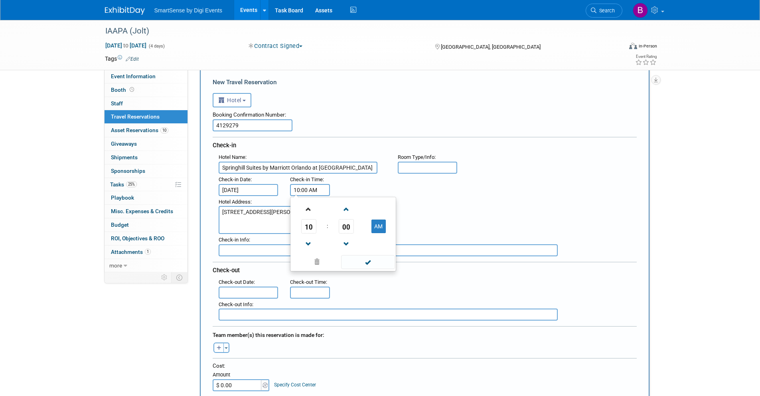
drag, startPoint x: 307, startPoint y: 209, endPoint x: 314, endPoint y: 217, distance: 10.5
click at [308, 209] on span at bounding box center [309, 209] width 14 height 14
click at [309, 212] on span at bounding box center [309, 209] width 14 height 14
click at [310, 212] on span at bounding box center [309, 209] width 14 height 14
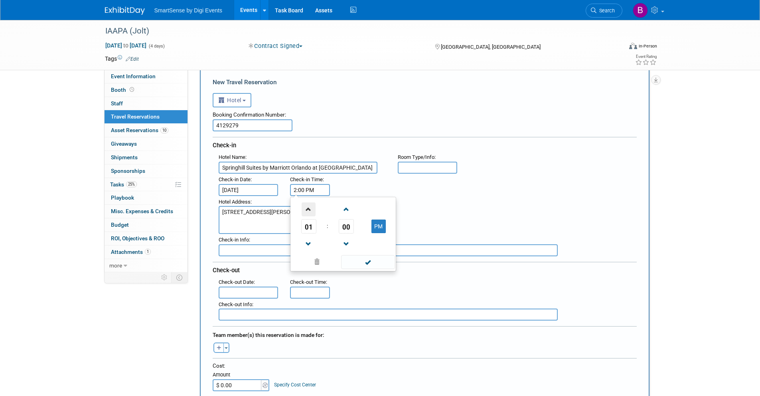
click at [310, 212] on span at bounding box center [309, 209] width 14 height 14
click at [312, 224] on span at bounding box center [309, 244] width 14 height 14
type input "3:00 PM"
click at [357, 224] on span at bounding box center [368, 262] width 54 height 14
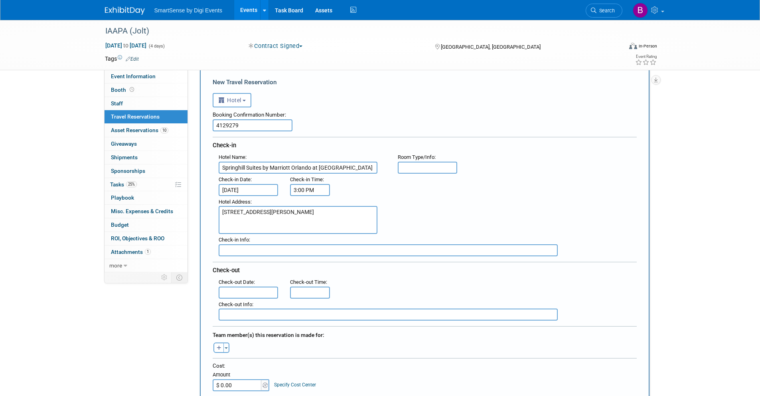
click at [254, 224] on input "text" at bounding box center [388, 250] width 339 height 12
click at [243, 224] on input "text" at bounding box center [249, 293] width 60 height 12
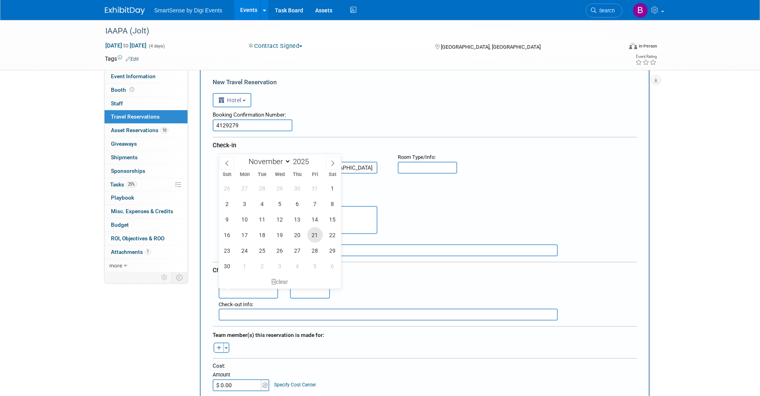
click at [309, 224] on span "21" at bounding box center [315, 235] width 16 height 16
type input "[DATE]"
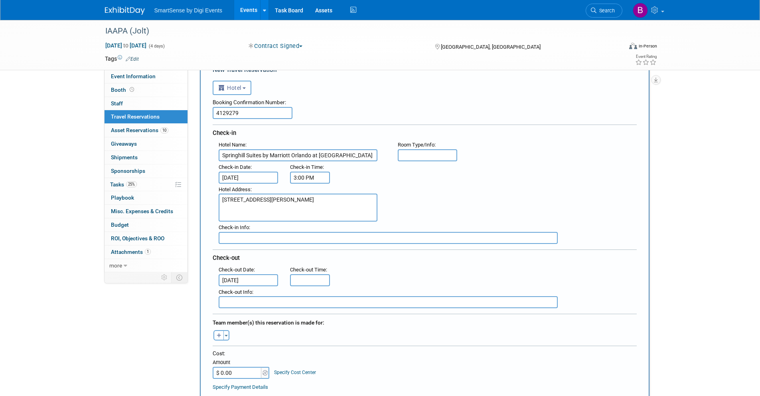
scroll to position [35, 0]
type input "11:00 AM"
click at [305, 224] on input "11:00 AM" at bounding box center [310, 280] width 40 height 12
click at [362, 224] on span at bounding box center [368, 352] width 54 height 14
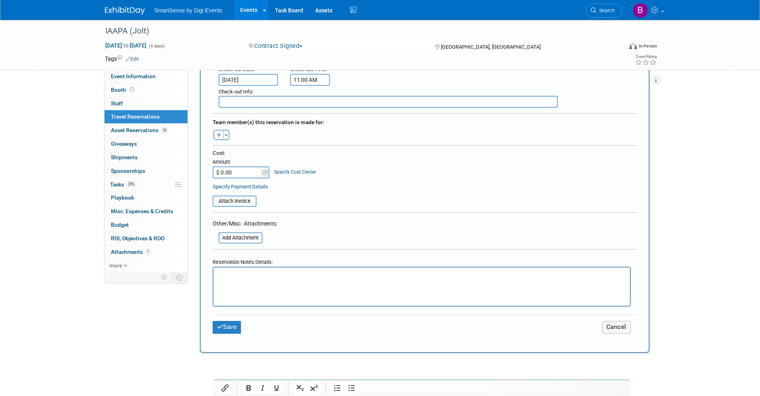
scroll to position [236, 0]
click at [232, 168] on input "$ 0.00" at bounding box center [238, 171] width 50 height 12
type input "$ 2,011.56"
click at [241, 224] on p "Rich Text Area. Press ALT-0 for help." at bounding box center [422, 273] width 408 height 8
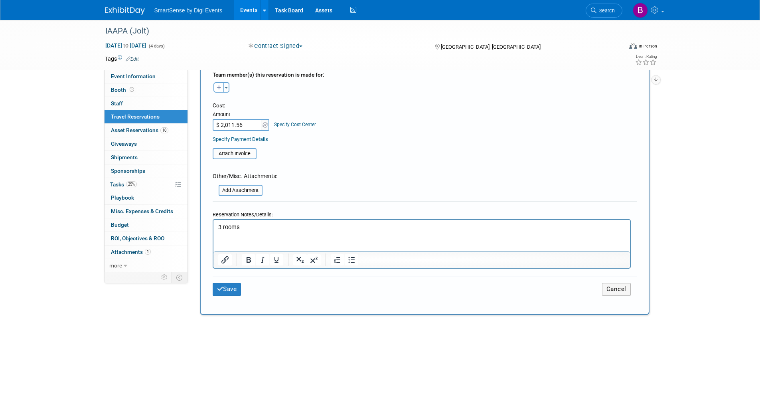
scroll to position [320, 0]
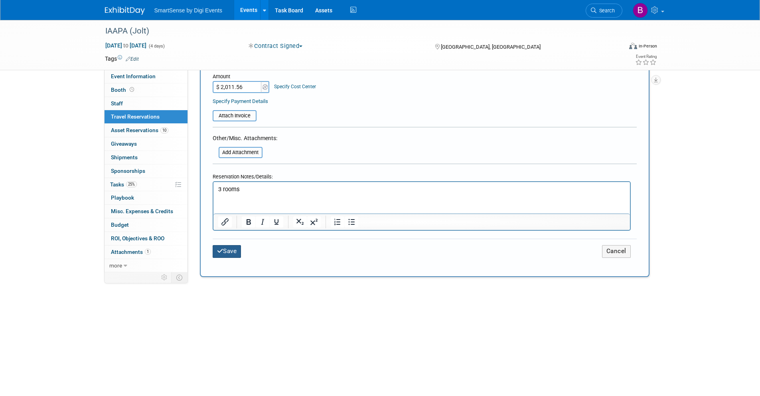
click at [239, 224] on button "Save" at bounding box center [227, 251] width 29 height 12
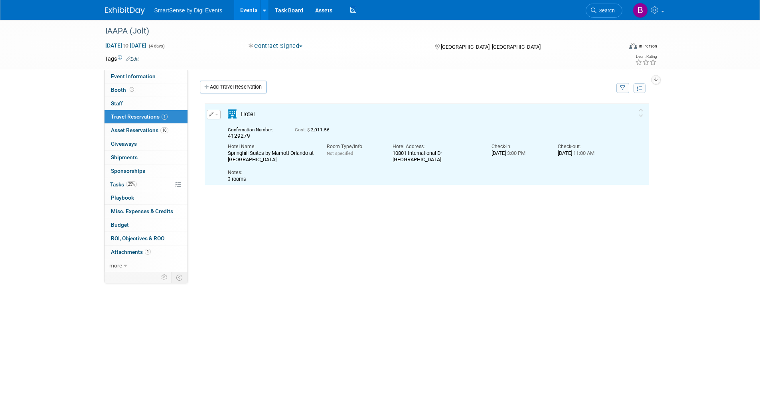
scroll to position [0, 0]
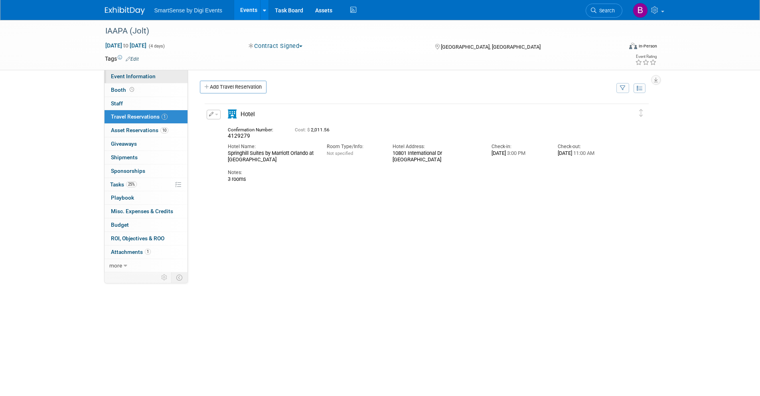
click at [144, 76] on span "Event Information" at bounding box center [133, 76] width 45 height 6
select select "Food Services"
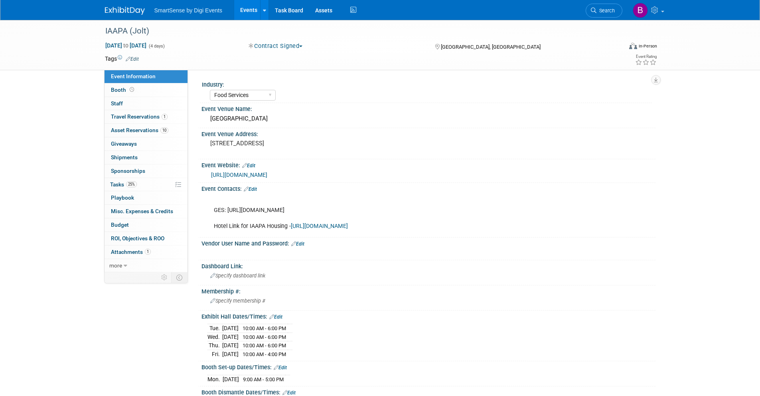
drag, startPoint x: 227, startPoint y: 210, endPoint x: 559, endPoint y: 237, distance: 333.2
click at [559, 224] on div "GES: [URL][DOMAIN_NAME] Hotel Link for IAAPA Housing - [URL][DOMAIN_NAME]" at bounding box center [388, 214] width 360 height 40
copy div "[URL][DOMAIN_NAME]"
click at [137, 221] on link "Budget" at bounding box center [146, 224] width 83 height 13
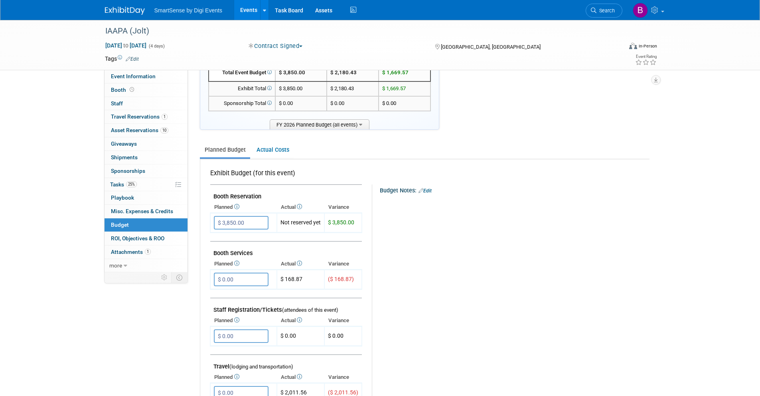
scroll to position [0, 0]
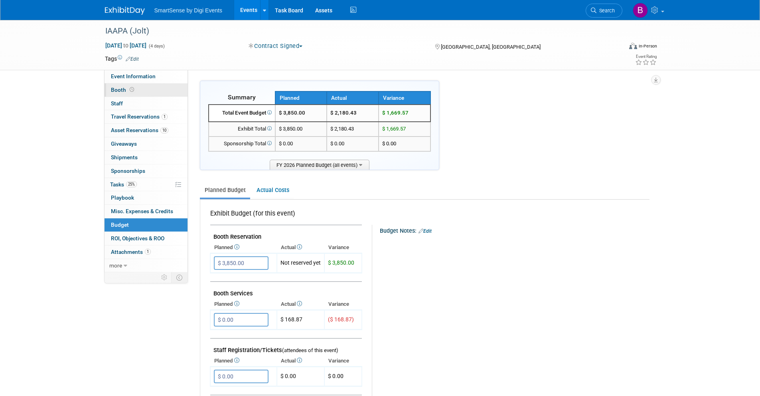
click at [142, 93] on link "Booth" at bounding box center [146, 89] width 83 height 13
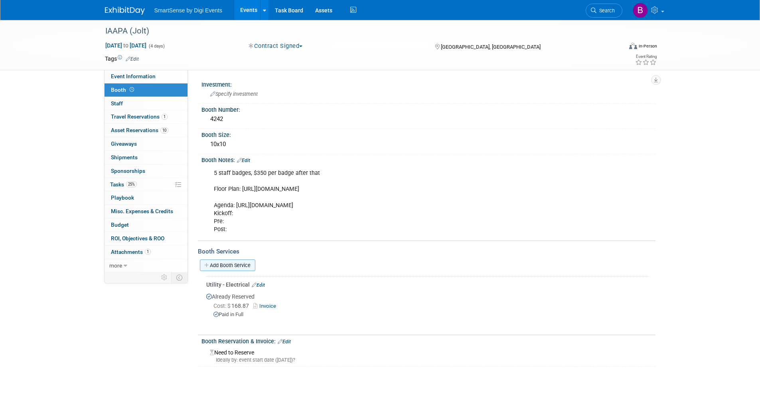
click at [243, 224] on link "Add Booth Service" at bounding box center [227, 265] width 55 height 12
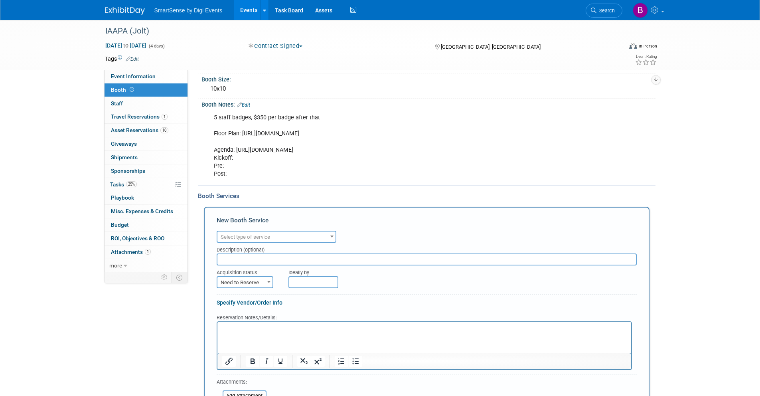
scroll to position [60, 0]
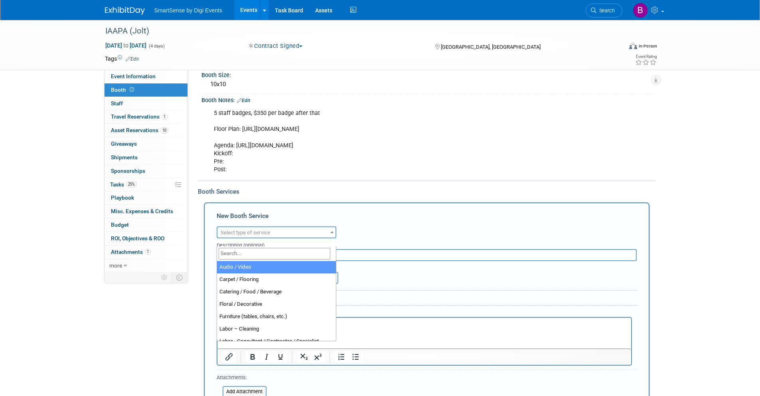
click at [267, 224] on span "Select type of service" at bounding box center [245, 233] width 49 height 6
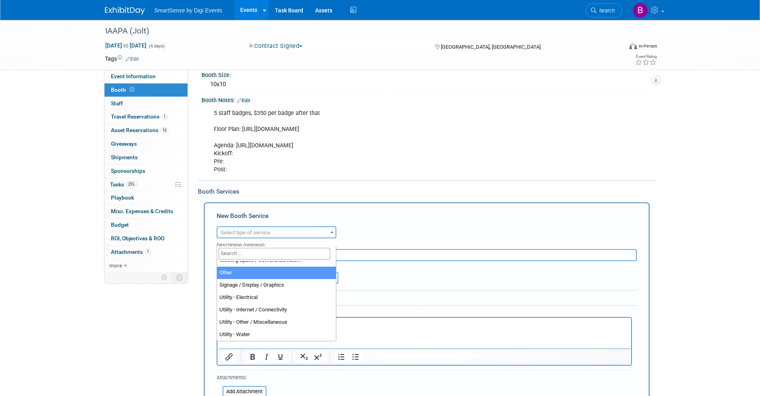
scroll to position [290, 0]
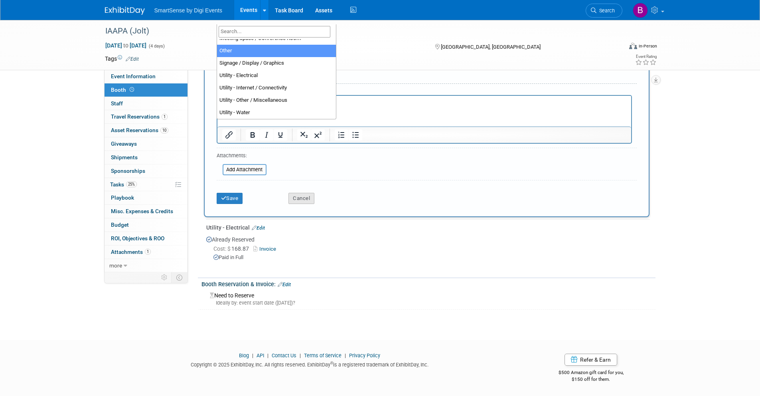
click at [304, 201] on button "Cancel" at bounding box center [302, 198] width 26 height 11
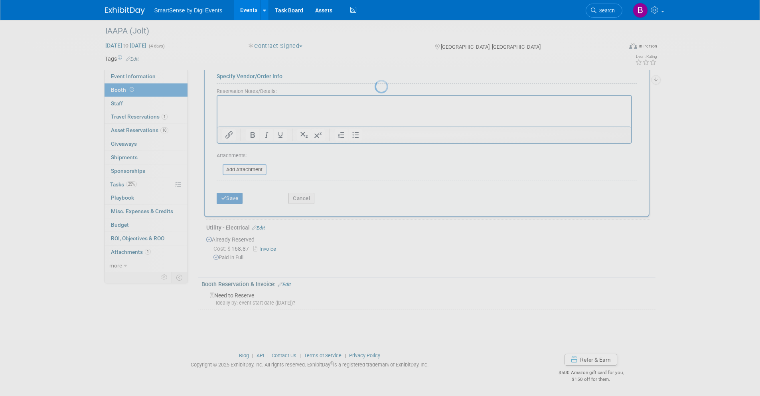
scroll to position [65, 0]
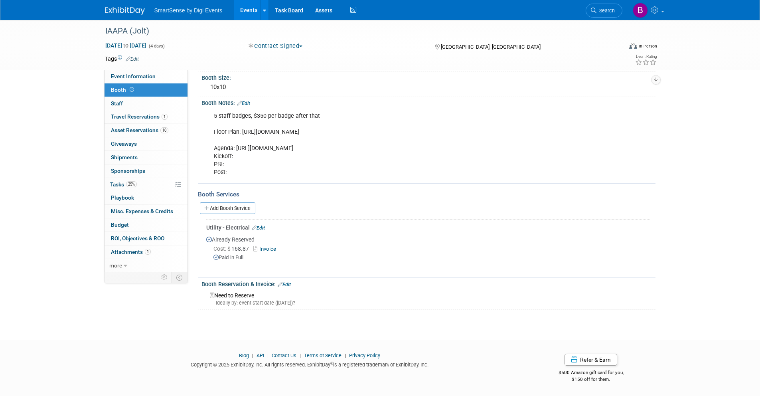
click at [283, 224] on link "Edit" at bounding box center [284, 285] width 13 height 6
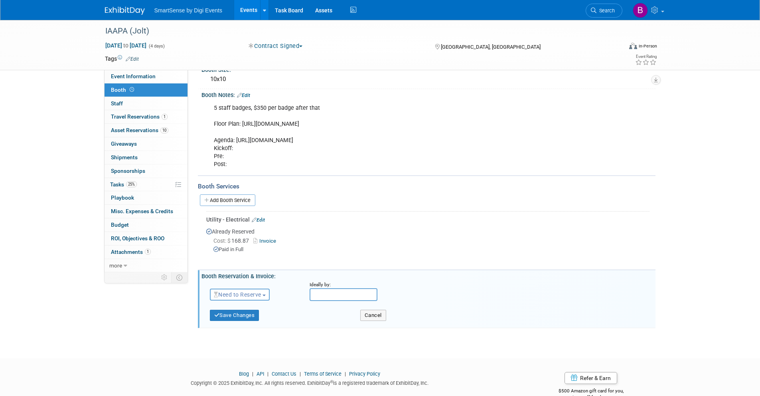
click at [252, 224] on span "Need to Reserve" at bounding box center [237, 294] width 47 height 6
click at [244, 224] on link "Reserved" at bounding box center [252, 319] width 85 height 11
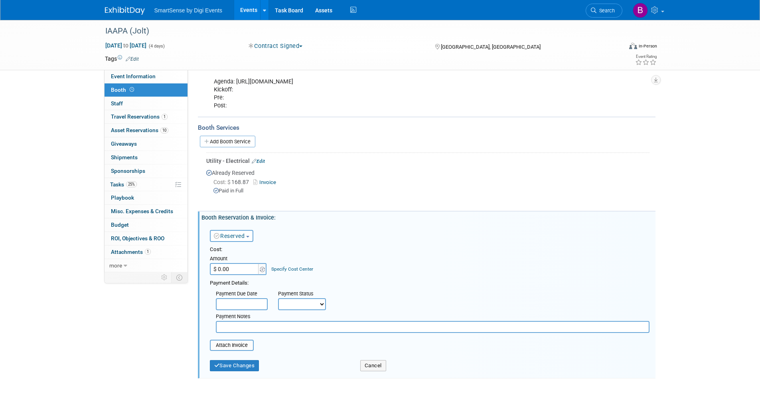
scroll to position [126, 0]
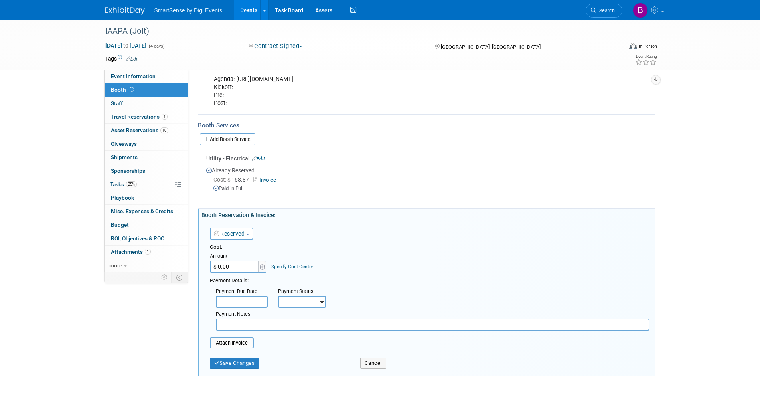
click at [233, 224] on input "$ 0.00" at bounding box center [235, 267] width 50 height 12
type input "$ 3,850.00"
click at [295, 224] on select "Not Paid Yet Partially Paid Paid in Full" at bounding box center [302, 302] width 48 height 12
select select "1"
click at [278, 224] on select "Not Paid Yet Partially Paid Paid in Full" at bounding box center [302, 302] width 48 height 12
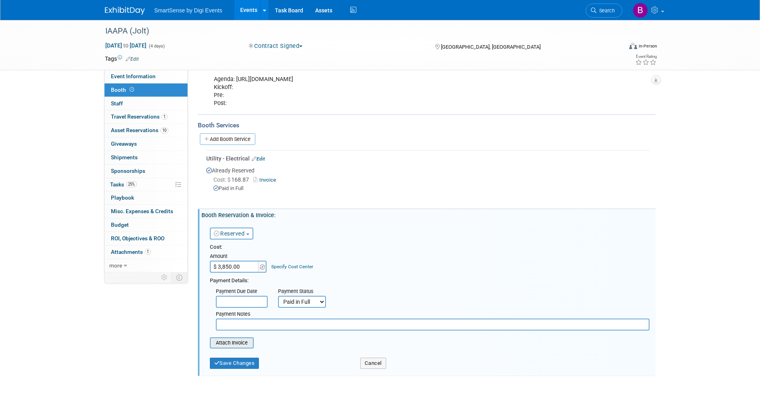
click at [231, 224] on input "file" at bounding box center [205, 343] width 95 height 10
click at [241, 224] on button "Save Changes" at bounding box center [234, 367] width 49 height 11
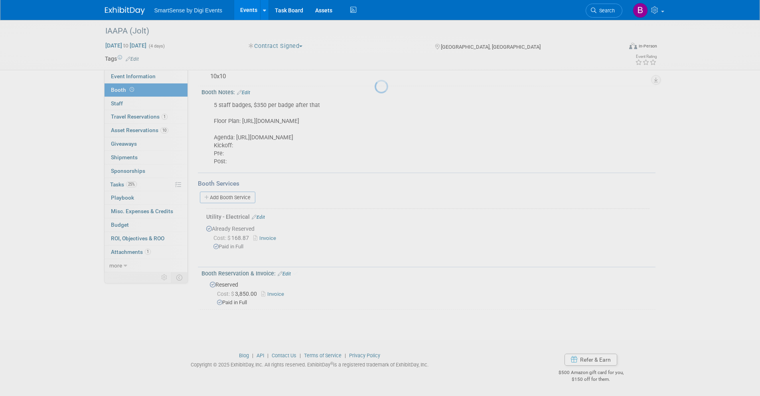
scroll to position [76, 0]
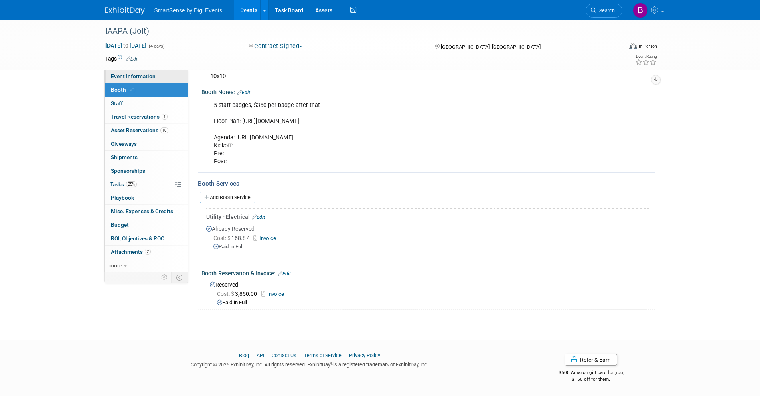
click at [151, 74] on span "Event Information" at bounding box center [133, 76] width 45 height 6
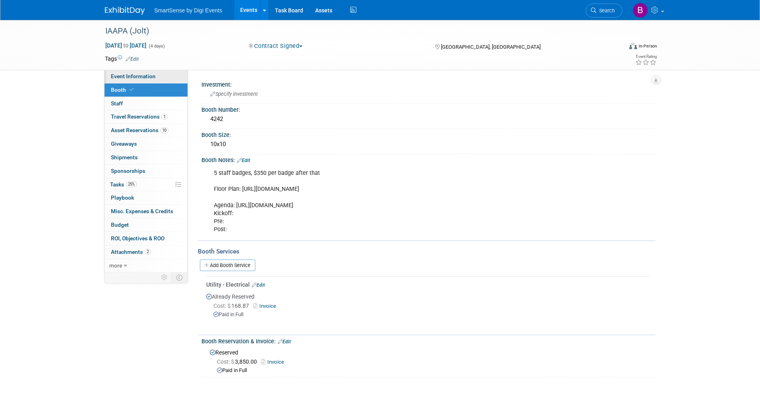
select select "Food Services"
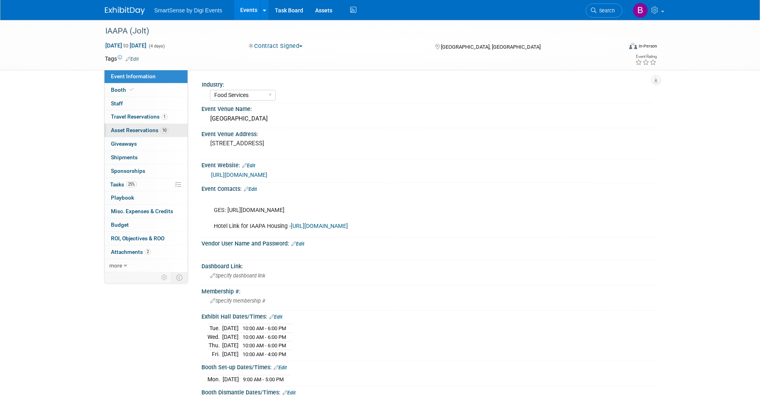
click at [130, 132] on span "Asset Reservations 10" at bounding box center [139, 130] width 57 height 6
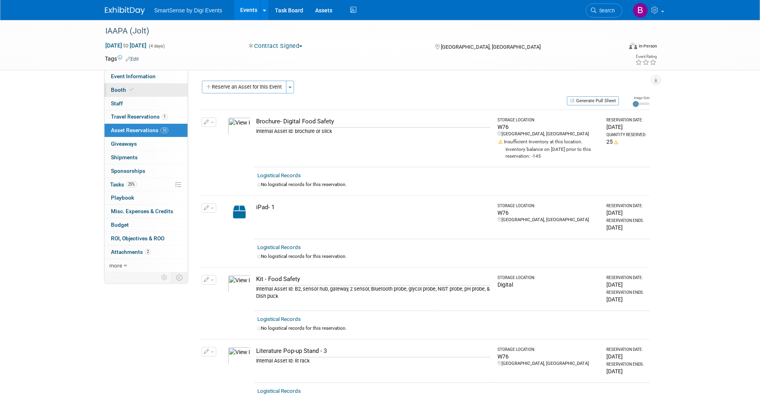
click at [127, 91] on span "Booth" at bounding box center [123, 90] width 24 height 6
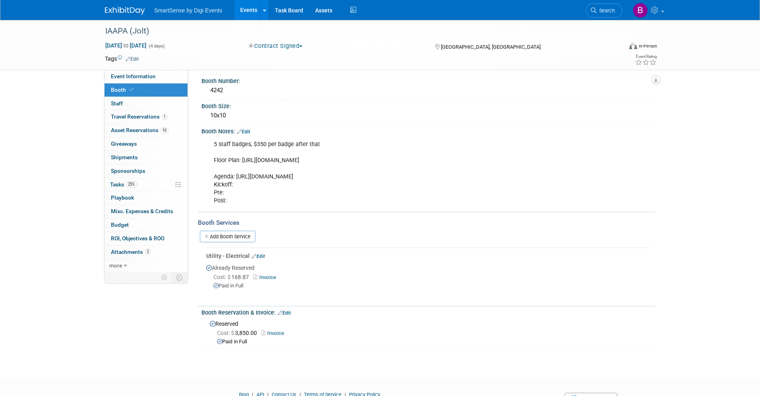
scroll to position [71, 0]
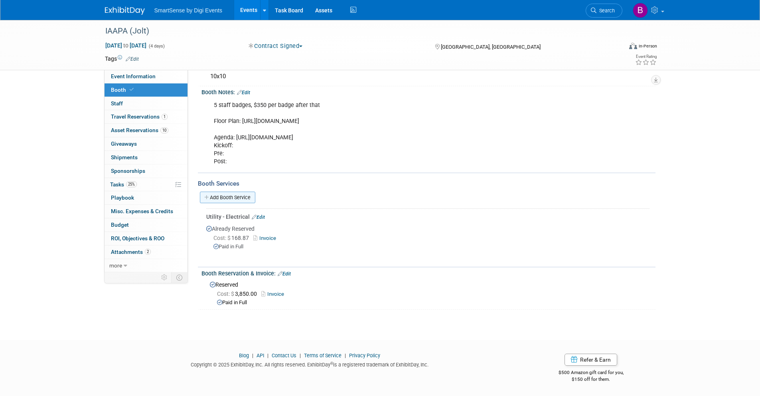
click at [232, 198] on link "Add Booth Service" at bounding box center [227, 198] width 55 height 12
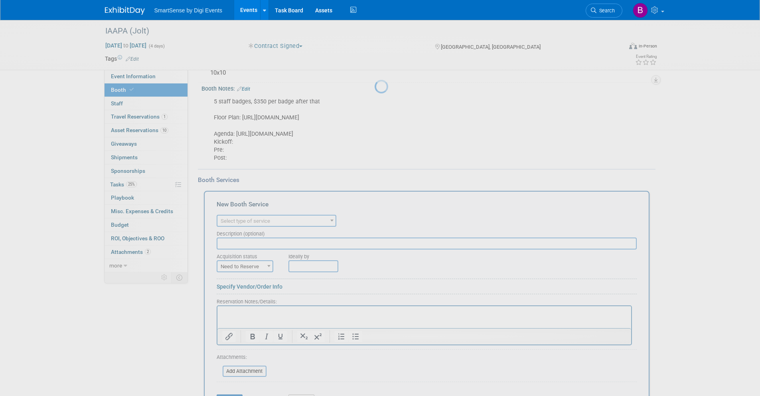
scroll to position [0, 0]
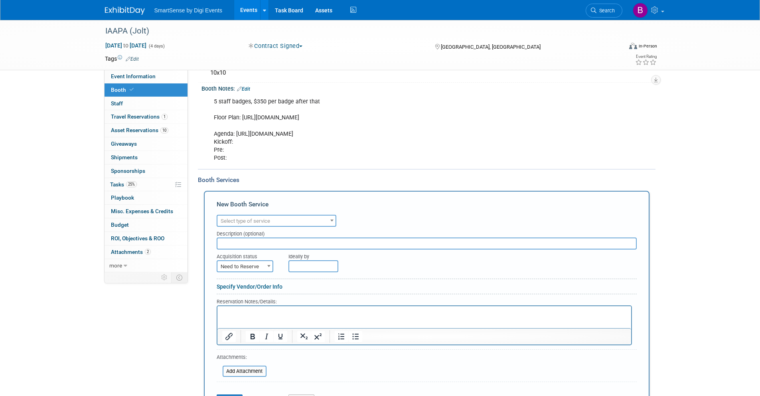
click at [245, 224] on span "Select type of service" at bounding box center [245, 221] width 49 height 6
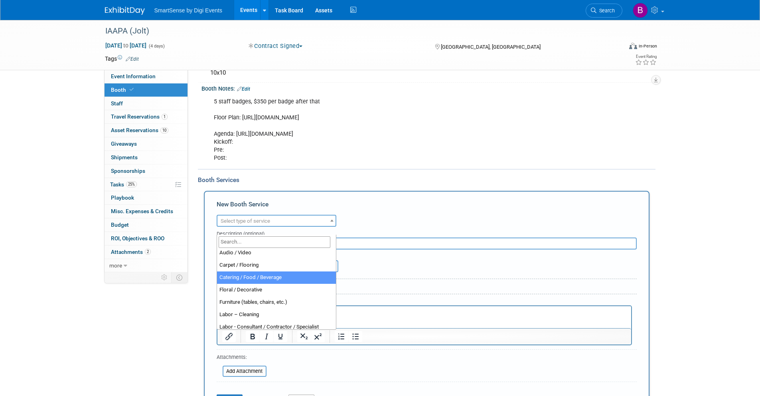
scroll to position [3, 0]
select select "4"
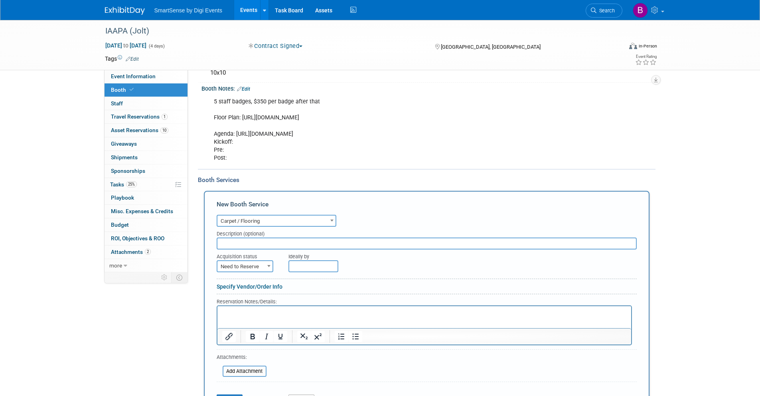
click at [261, 224] on input "text" at bounding box center [427, 243] width 420 height 12
type input "A"
click at [238, 224] on span "Need to Reserve" at bounding box center [245, 266] width 55 height 11
select select "2"
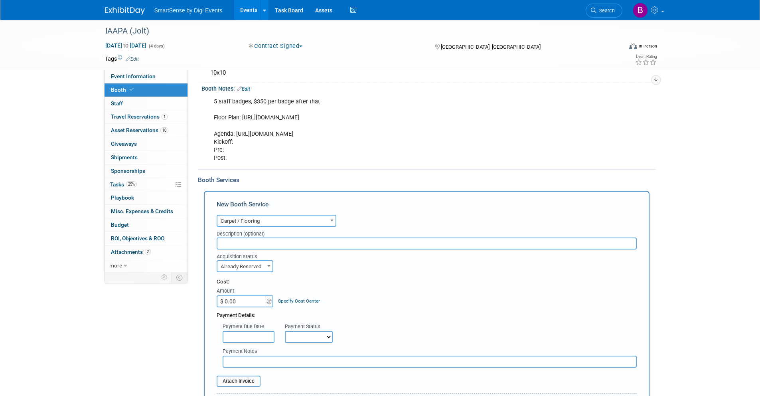
click at [236, 224] on input "$ 0.00" at bounding box center [242, 301] width 50 height 12
type input "$ 281.46"
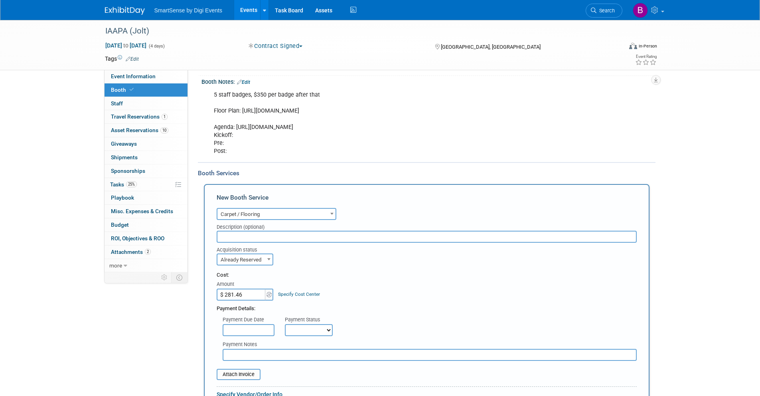
scroll to position [85, 0]
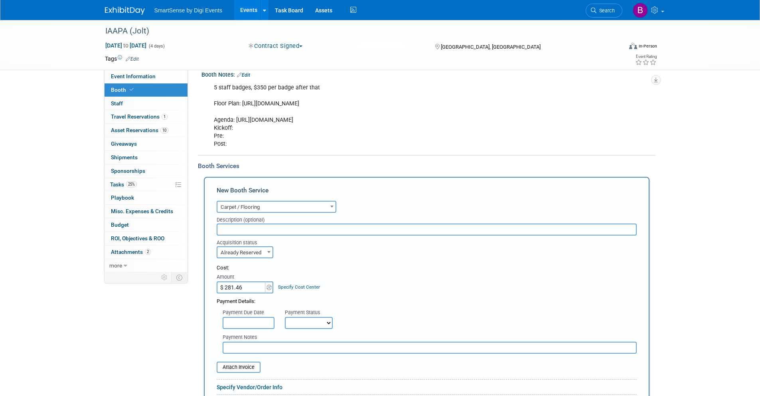
click at [302, 224] on select "Not Paid Yet Partially Paid Paid in Full" at bounding box center [309, 323] width 48 height 12
select select "1"
click at [285, 224] on select "Not Paid Yet Partially Paid Paid in Full" at bounding box center [309, 323] width 48 height 12
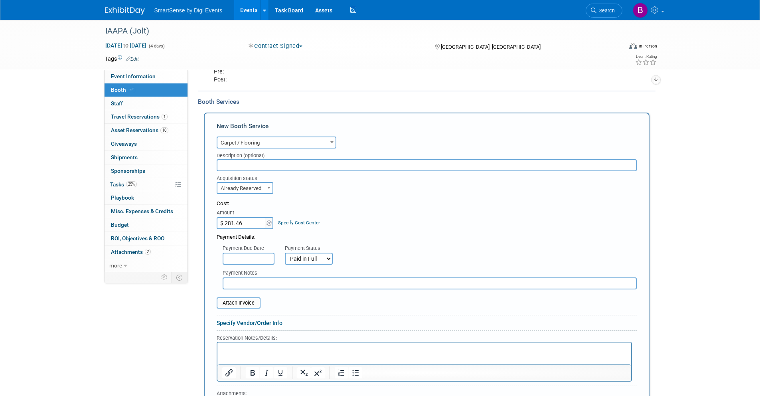
scroll to position [156, 0]
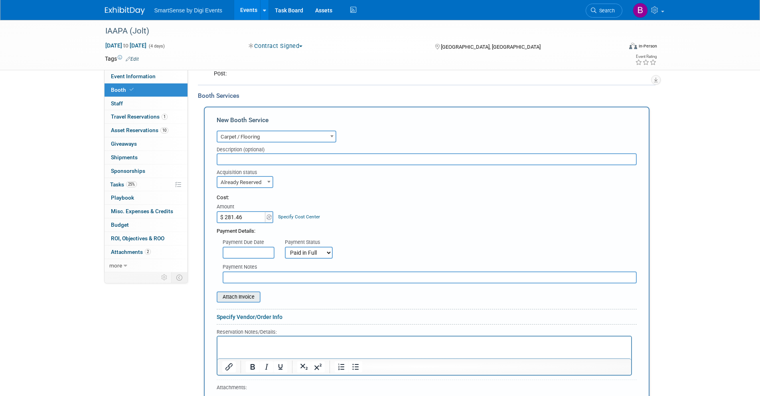
click at [239, 224] on input "file" at bounding box center [212, 297] width 95 height 10
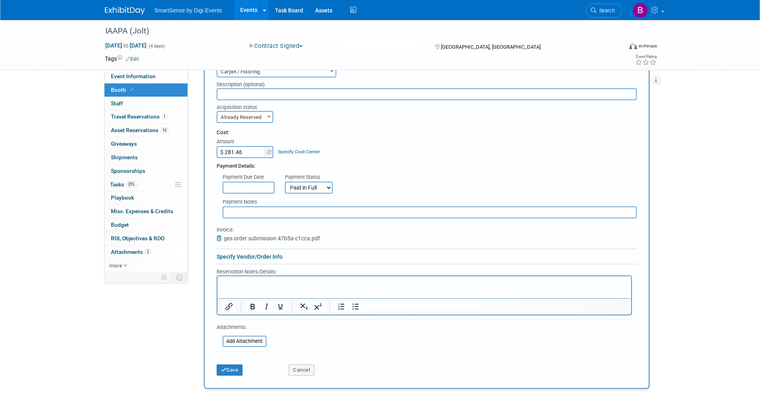
scroll to position [222, 0]
click at [236, 224] on button "Save" at bounding box center [230, 369] width 26 height 11
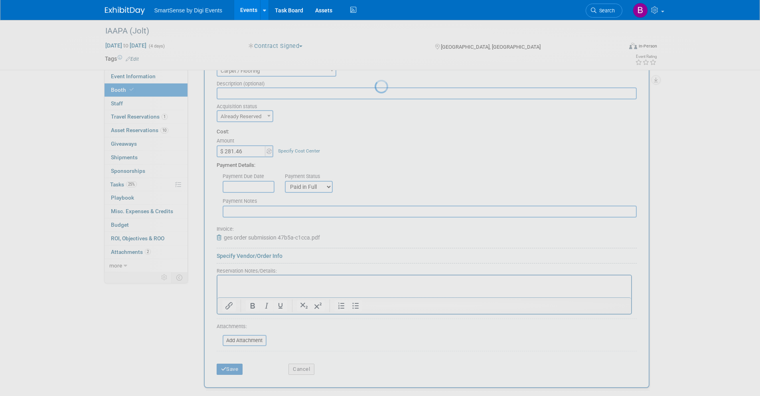
scroll to position [127, 0]
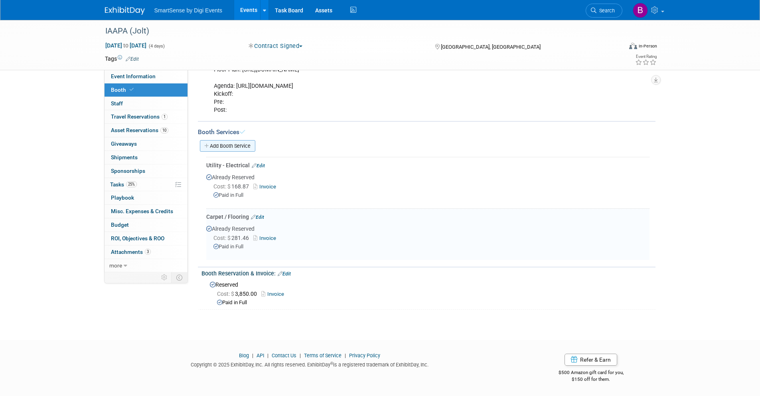
click at [218, 147] on link "Add Booth Service" at bounding box center [227, 146] width 55 height 12
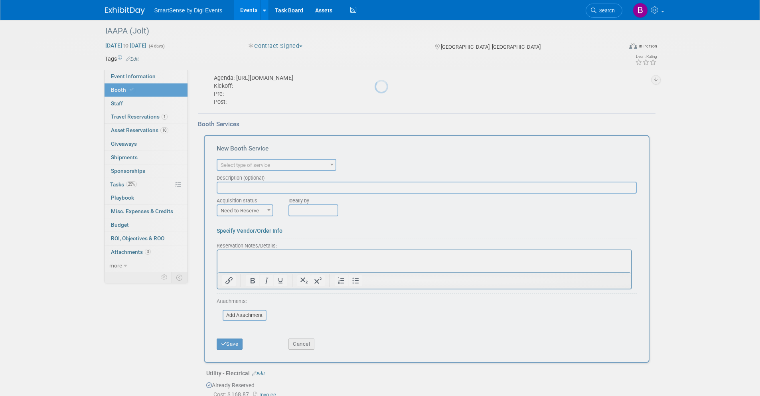
scroll to position [0, 0]
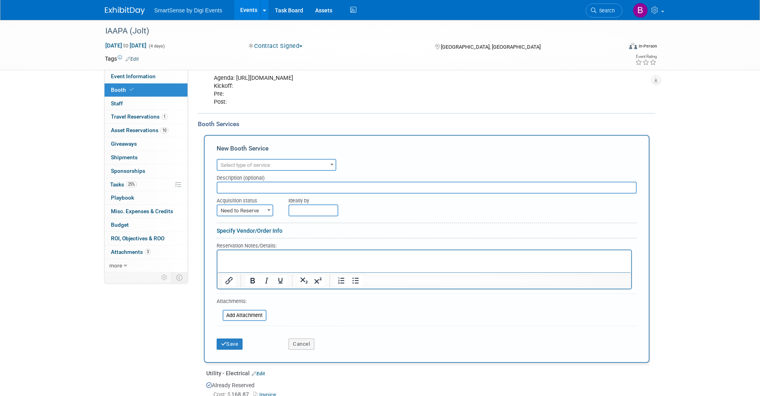
click at [257, 168] on span "Select type of service" at bounding box center [245, 165] width 49 height 6
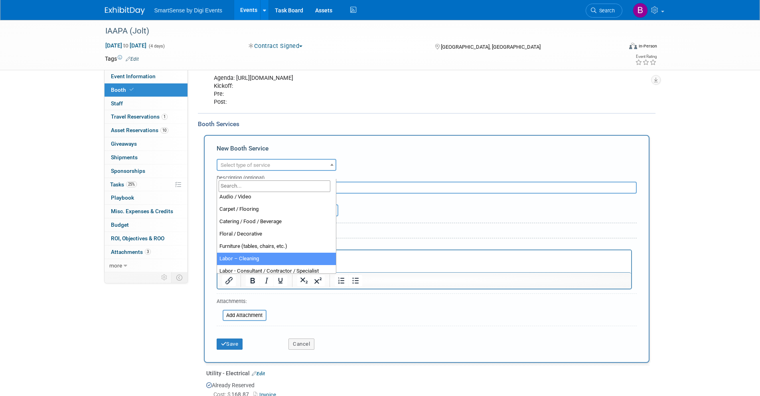
scroll to position [3, 0]
select select "6"
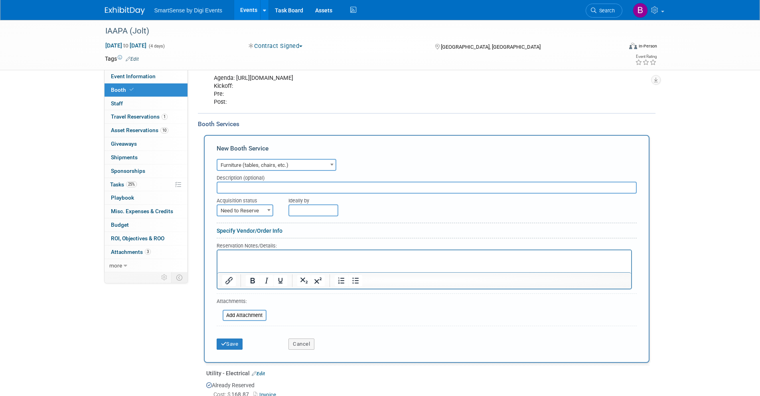
click at [242, 194] on input "text" at bounding box center [427, 188] width 420 height 12
type input "Table"
click at [261, 216] on span "Need to Reserve" at bounding box center [245, 210] width 55 height 11
select select "2"
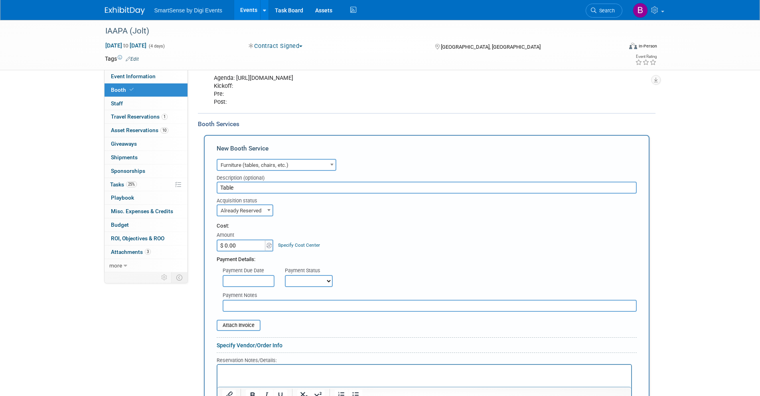
click at [243, 224] on input "$ 0.00" at bounding box center [242, 245] width 50 height 12
type input "$ 59.91"
click at [314, 224] on select "Not Paid Yet Partially Paid Paid in Full" at bounding box center [309, 279] width 48 height 12
select select "1"
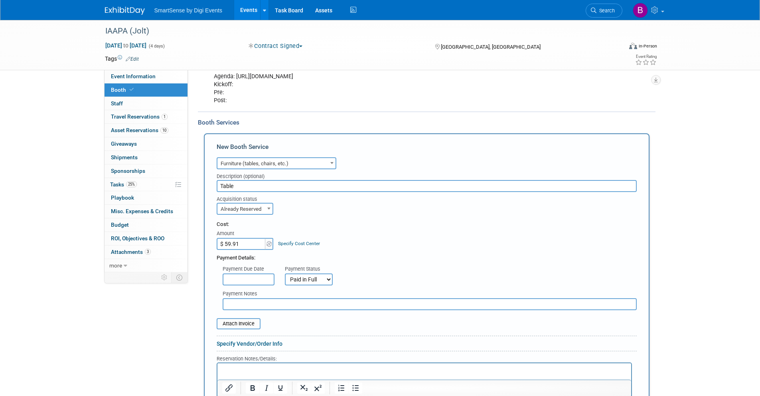
click at [285, 224] on select "Not Paid Yet Partially Paid Paid in Full" at bounding box center [309, 279] width 48 height 12
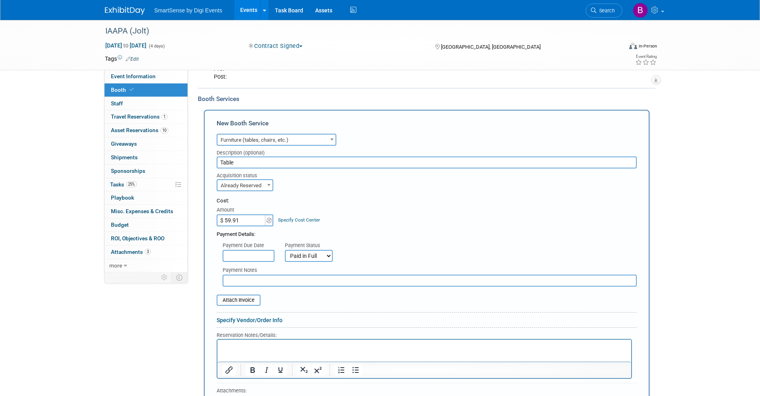
scroll to position [153, 0]
click at [251, 224] on input "file" at bounding box center [212, 300] width 95 height 10
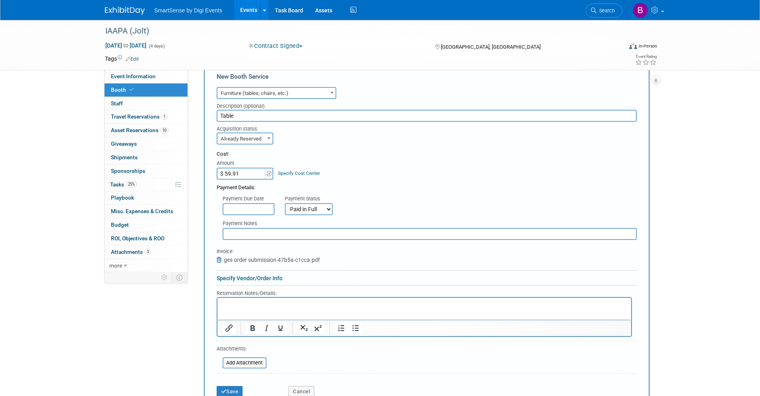
scroll to position [228, 0]
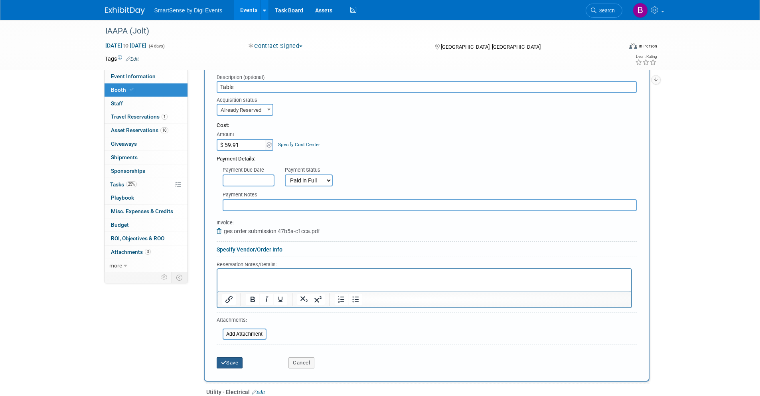
click at [232, 224] on button "Save" at bounding box center [230, 362] width 26 height 11
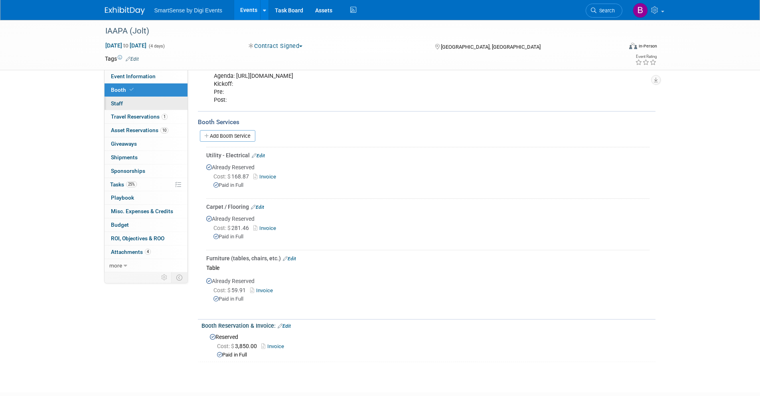
scroll to position [119, 0]
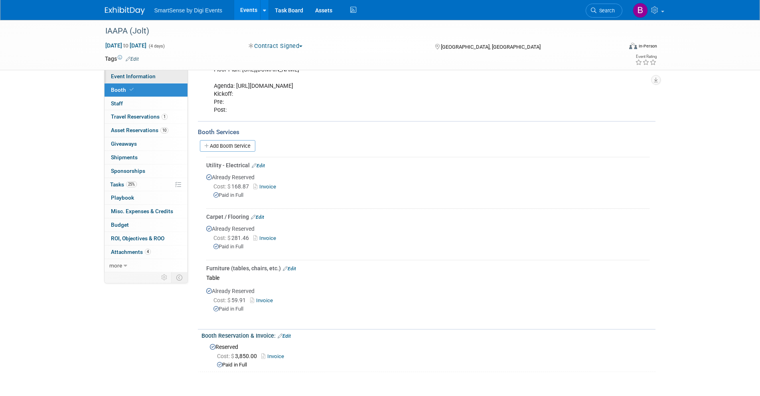
click at [139, 77] on span "Event Information" at bounding box center [133, 76] width 45 height 6
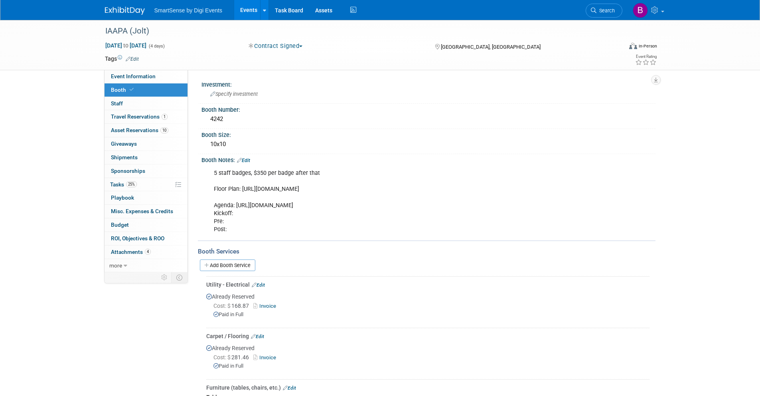
select select "Food Services"
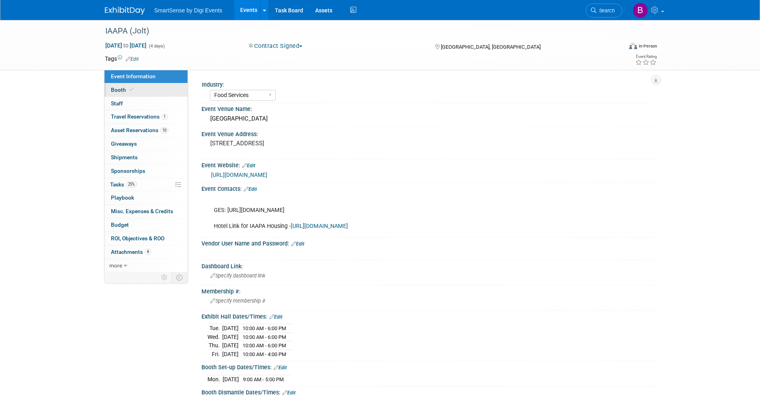
click at [142, 93] on link "Booth" at bounding box center [146, 89] width 83 height 13
